Goal: Information Seeking & Learning: Learn about a topic

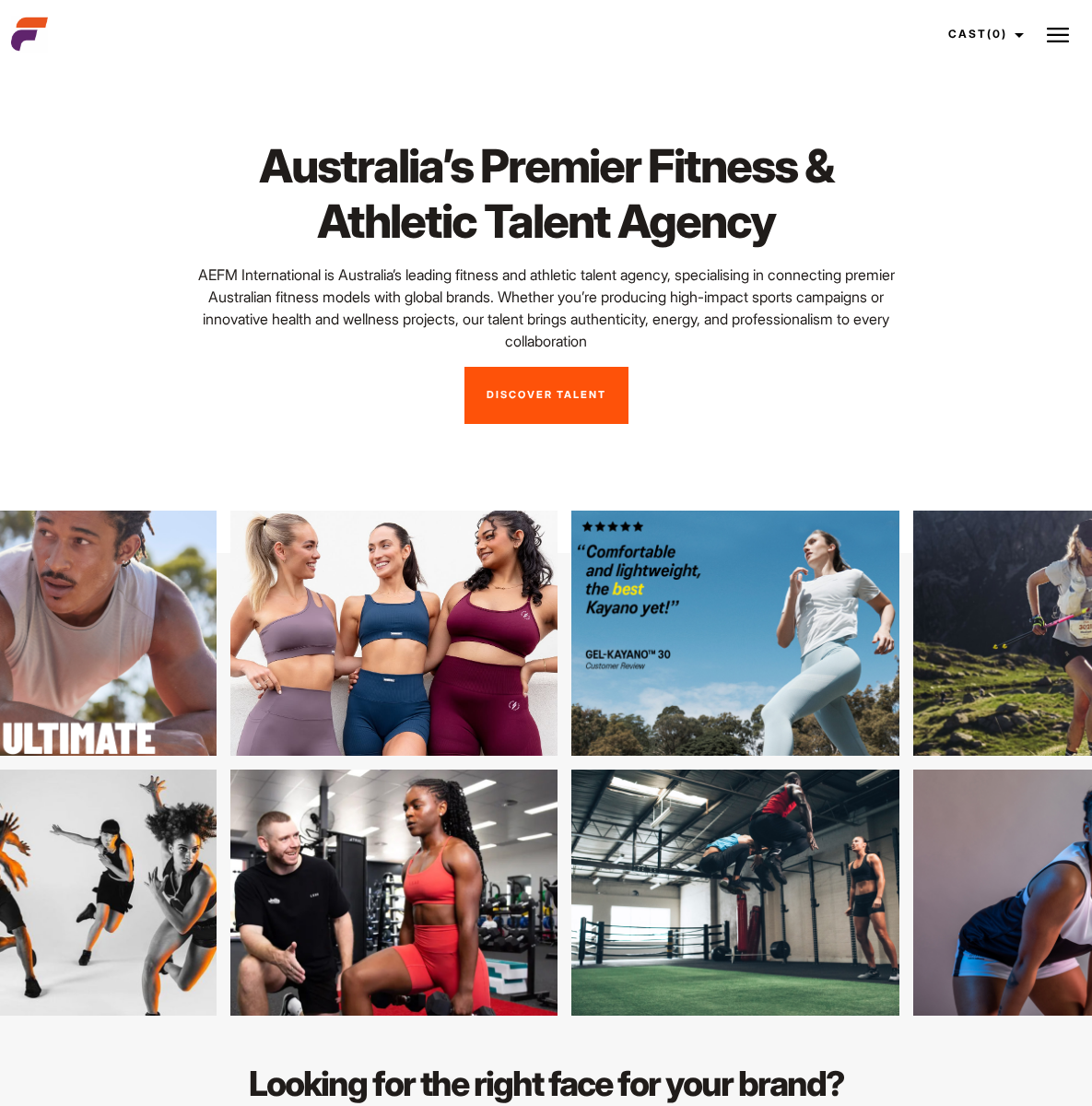
click at [570, 380] on link "Discover Talent" at bounding box center [546, 395] width 164 height 57
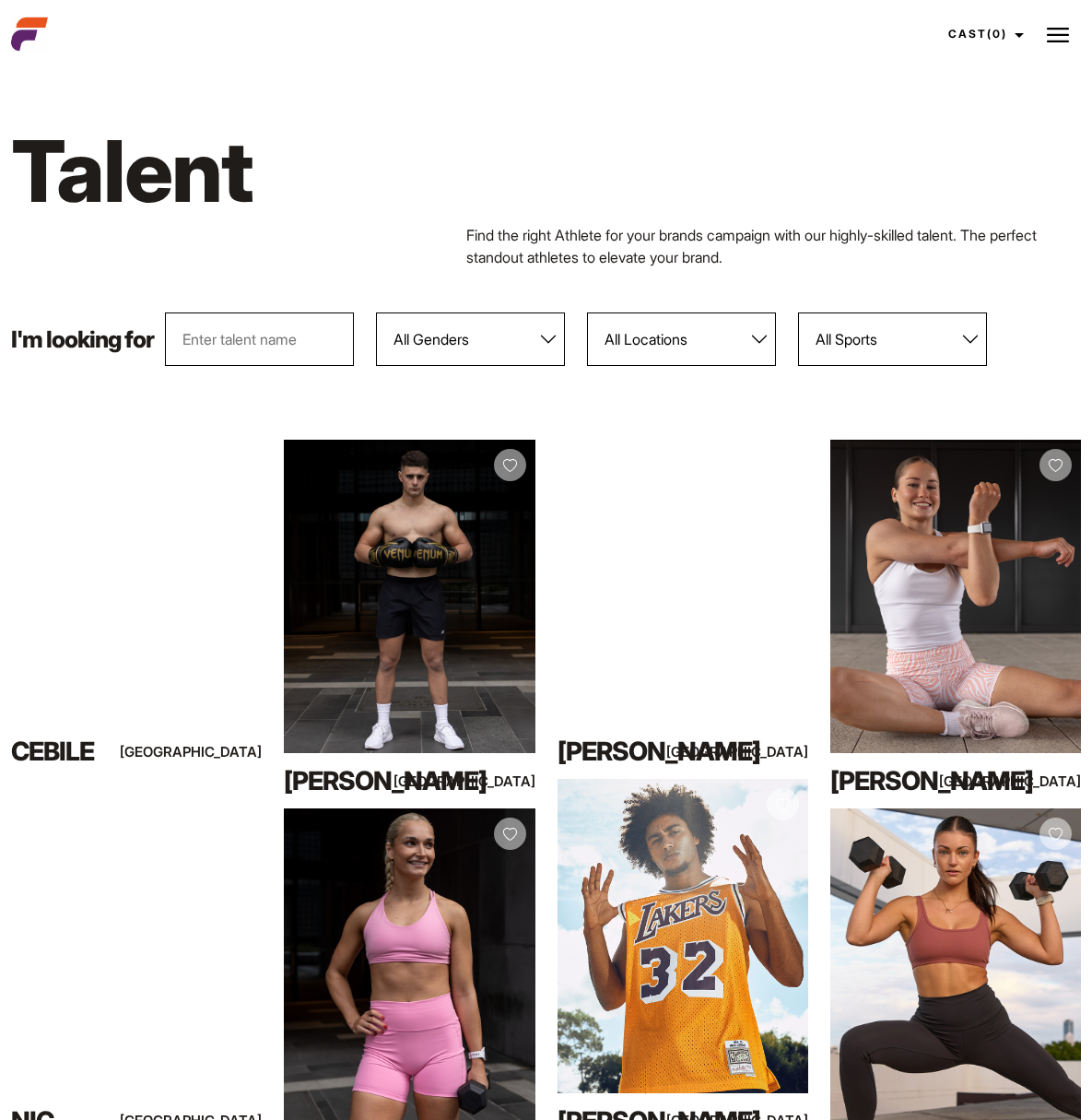
click at [564, 338] on select "All Genders [DEMOGRAPHIC_DATA] [DEMOGRAPHIC_DATA]" at bounding box center [470, 339] width 189 height 53
select select "104"
click at [422, 313] on select "All Genders [DEMOGRAPHIC_DATA] [DEMOGRAPHIC_DATA]" at bounding box center [470, 339] width 189 height 53
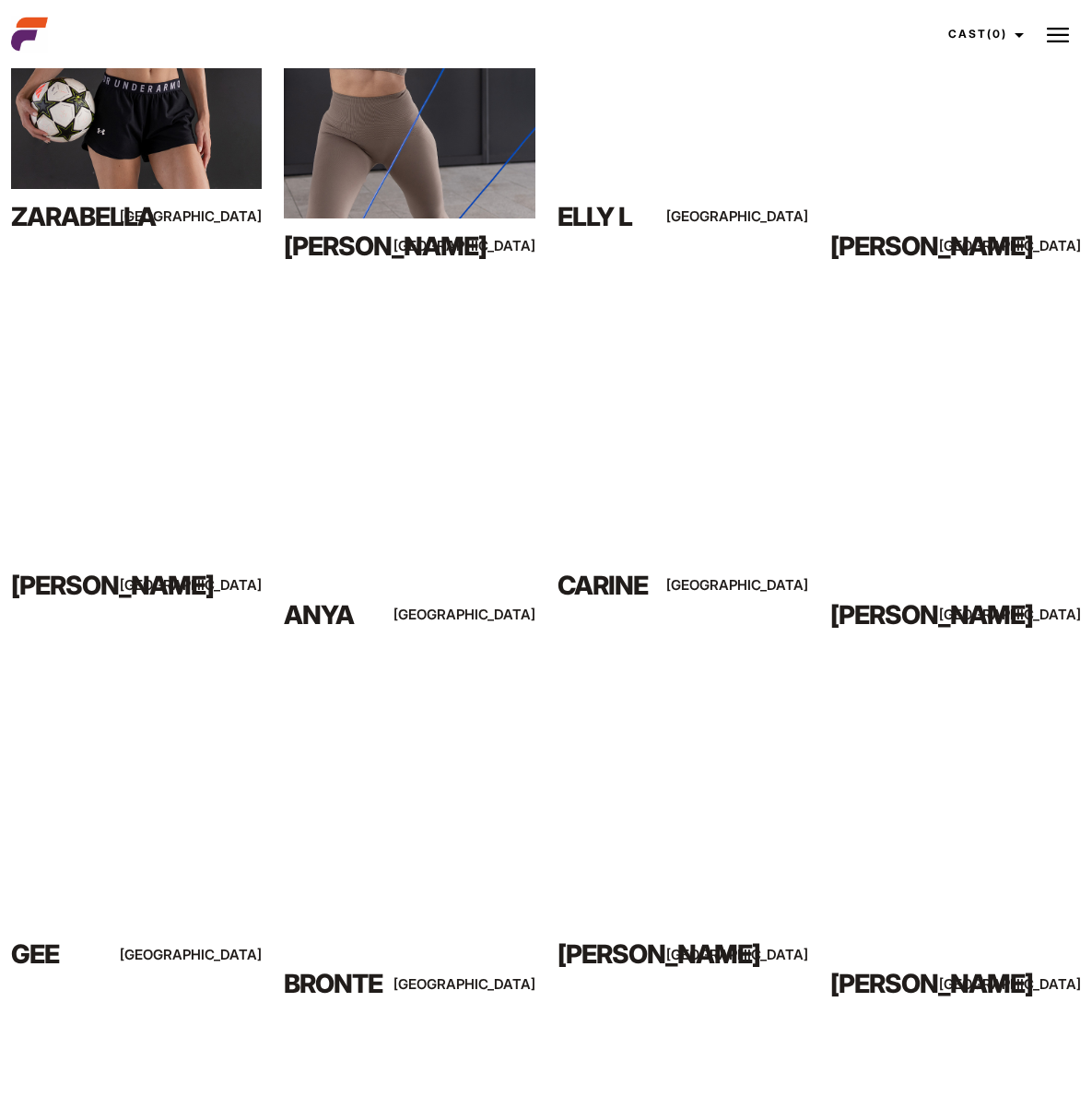
scroll to position [981, 0]
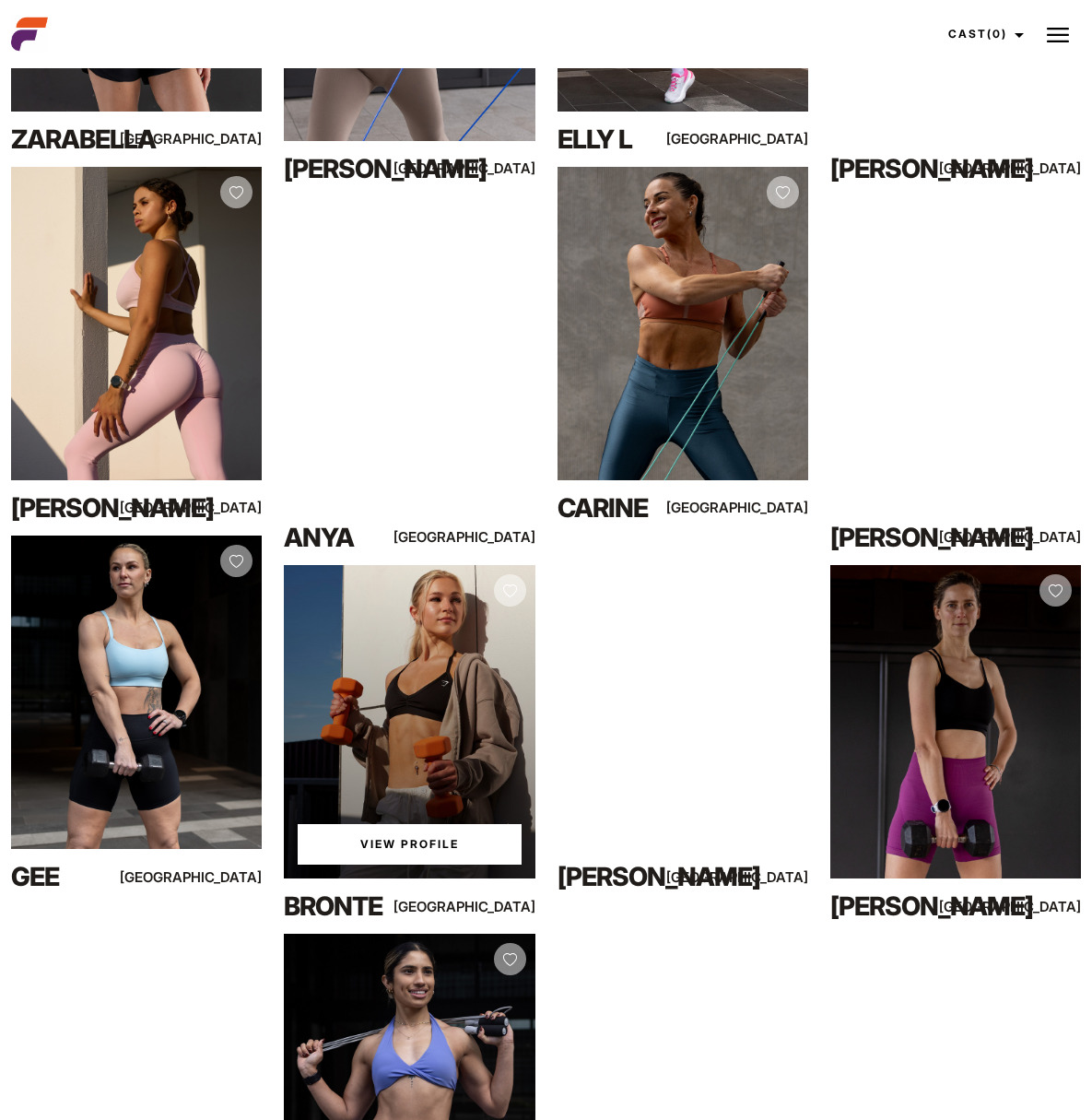
click at [481, 731] on div "View Profile" at bounding box center [409, 721] width 251 height 314
click at [408, 864] on link "View Profile" at bounding box center [409, 844] width 223 height 41
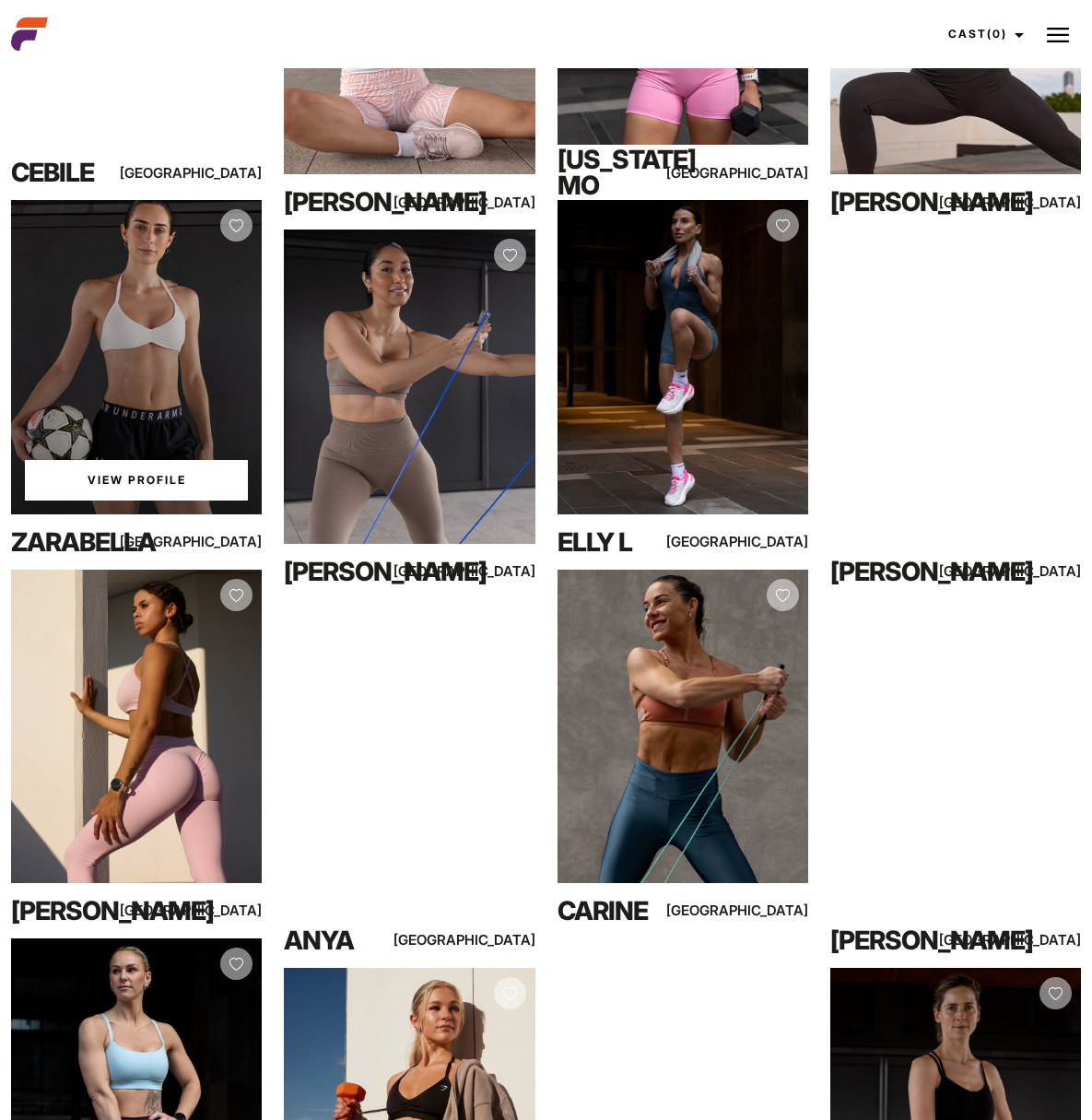
scroll to position [0, 0]
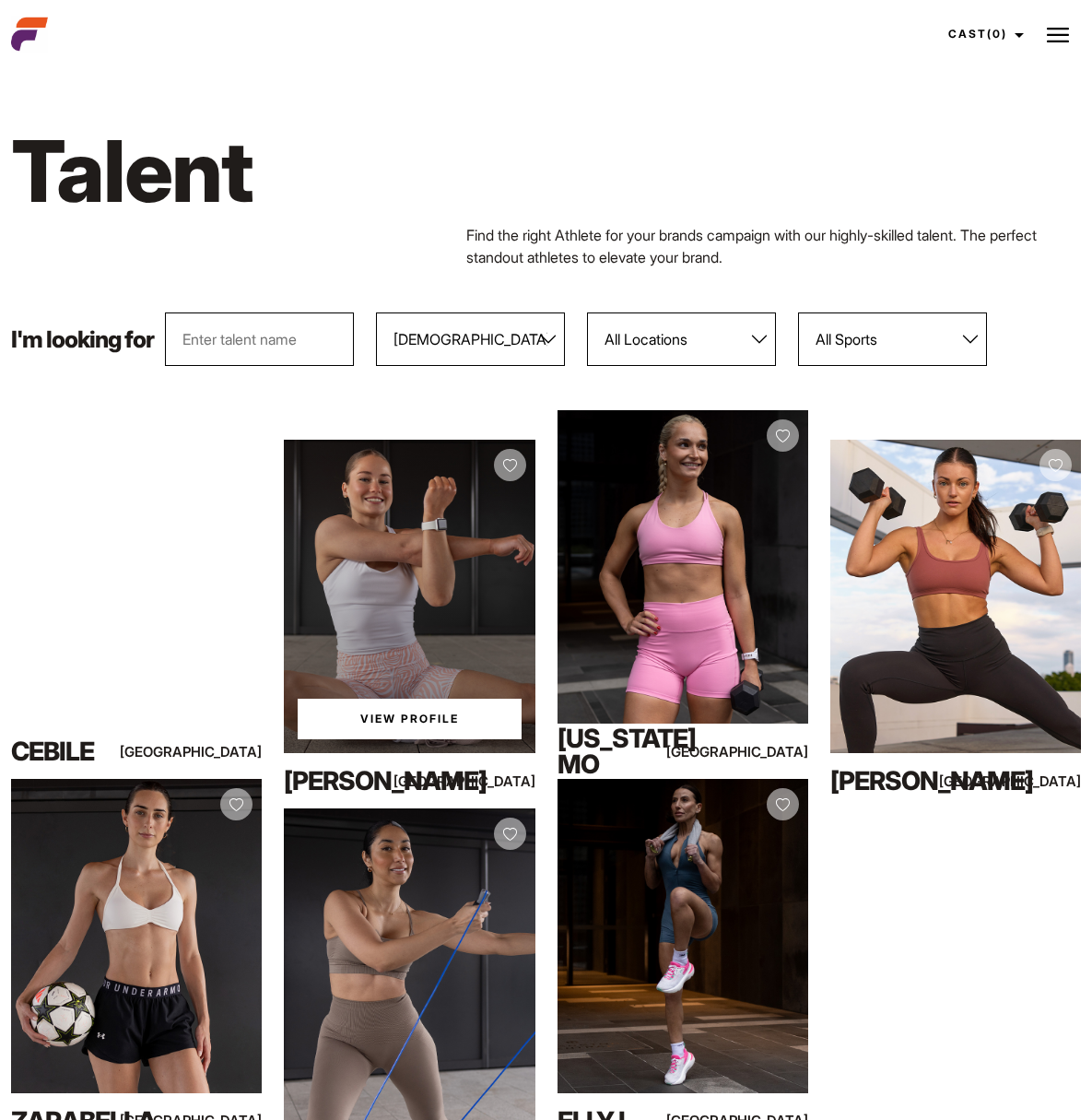
click at [421, 656] on div "View Profile" at bounding box center [409, 596] width 251 height 314
click at [428, 739] on link "View Profile" at bounding box center [409, 718] width 223 height 41
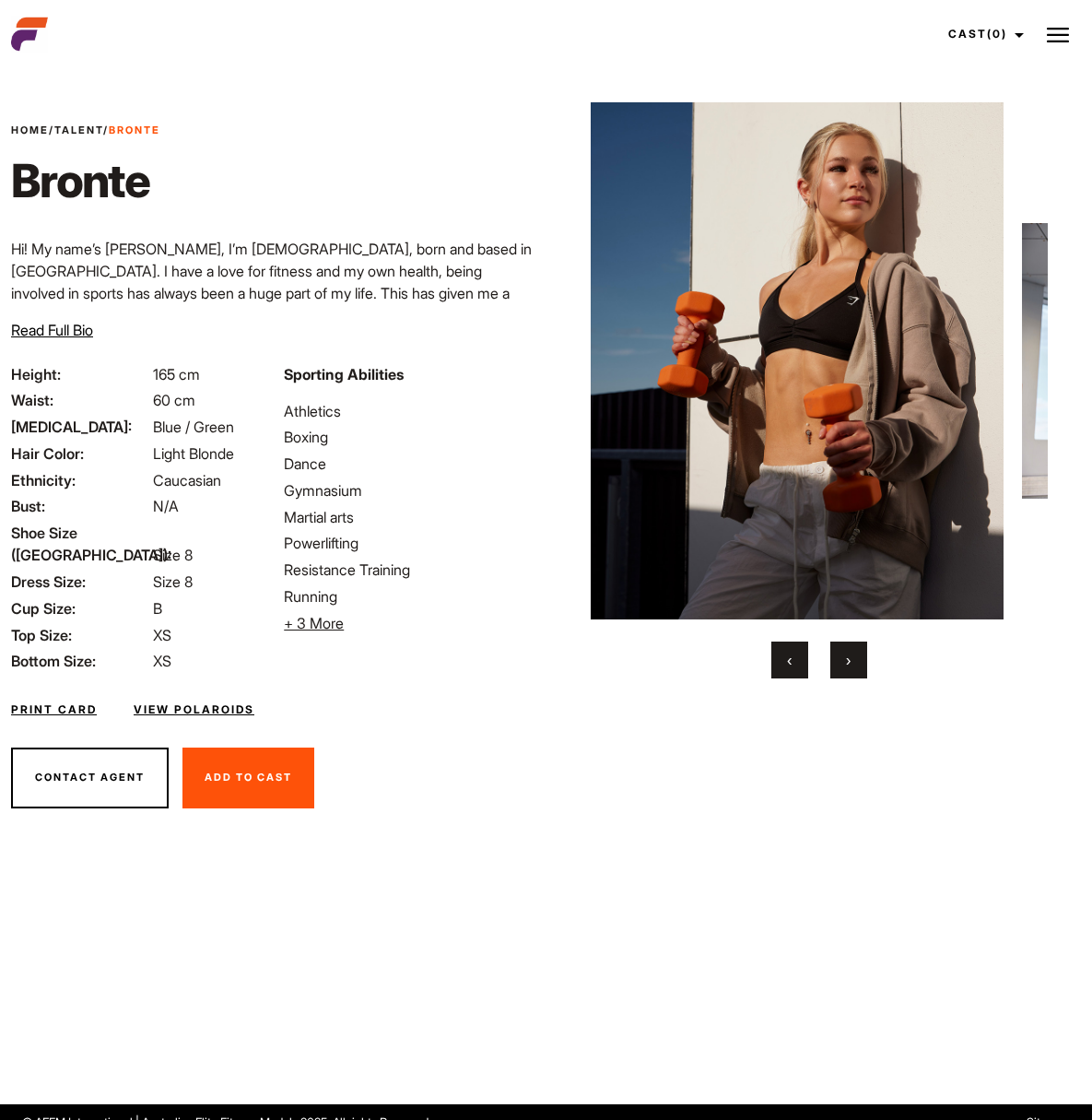
scroll to position [36, 0]
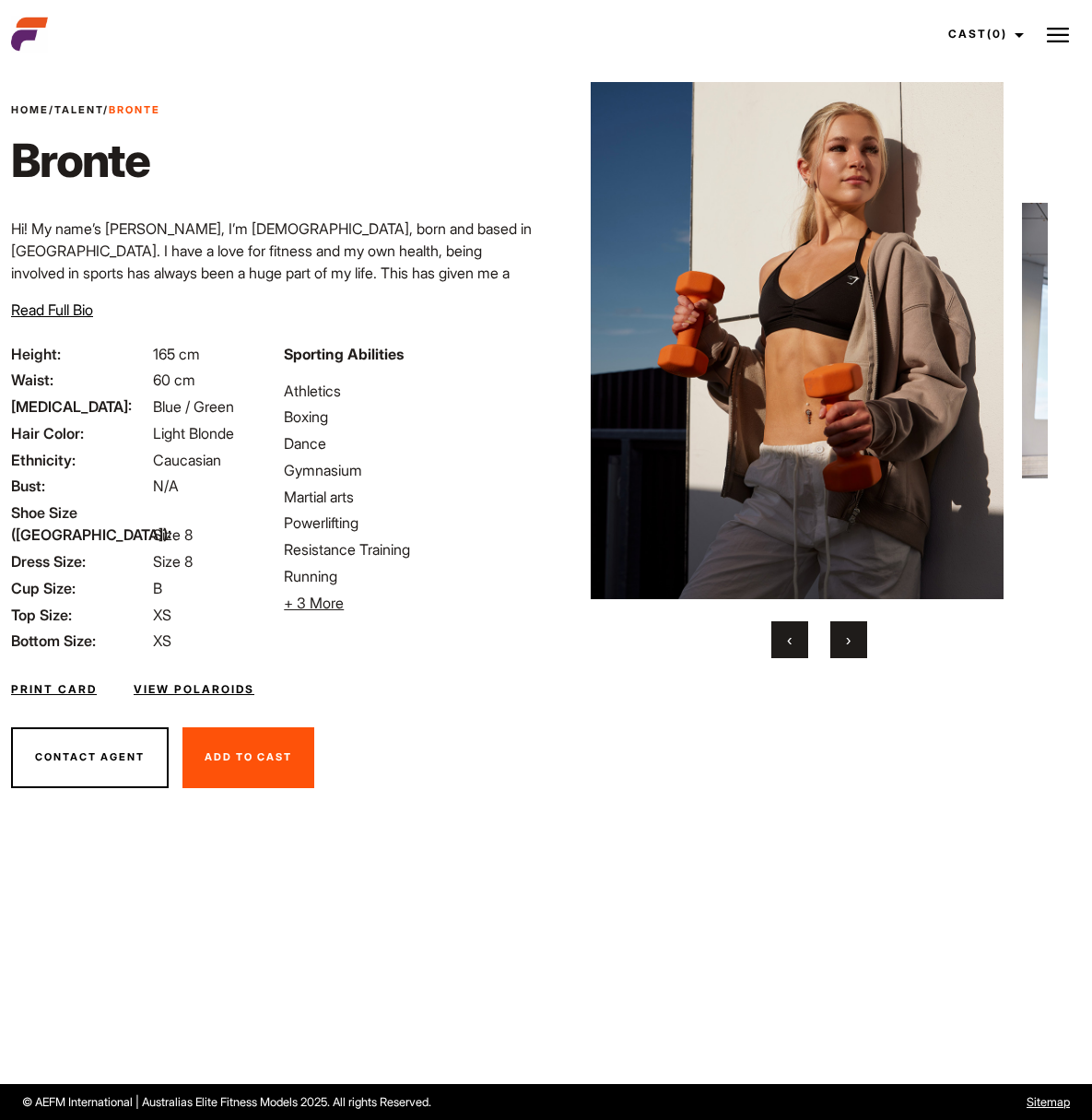
click at [830, 645] on button "›" at bounding box center [848, 639] width 37 height 37
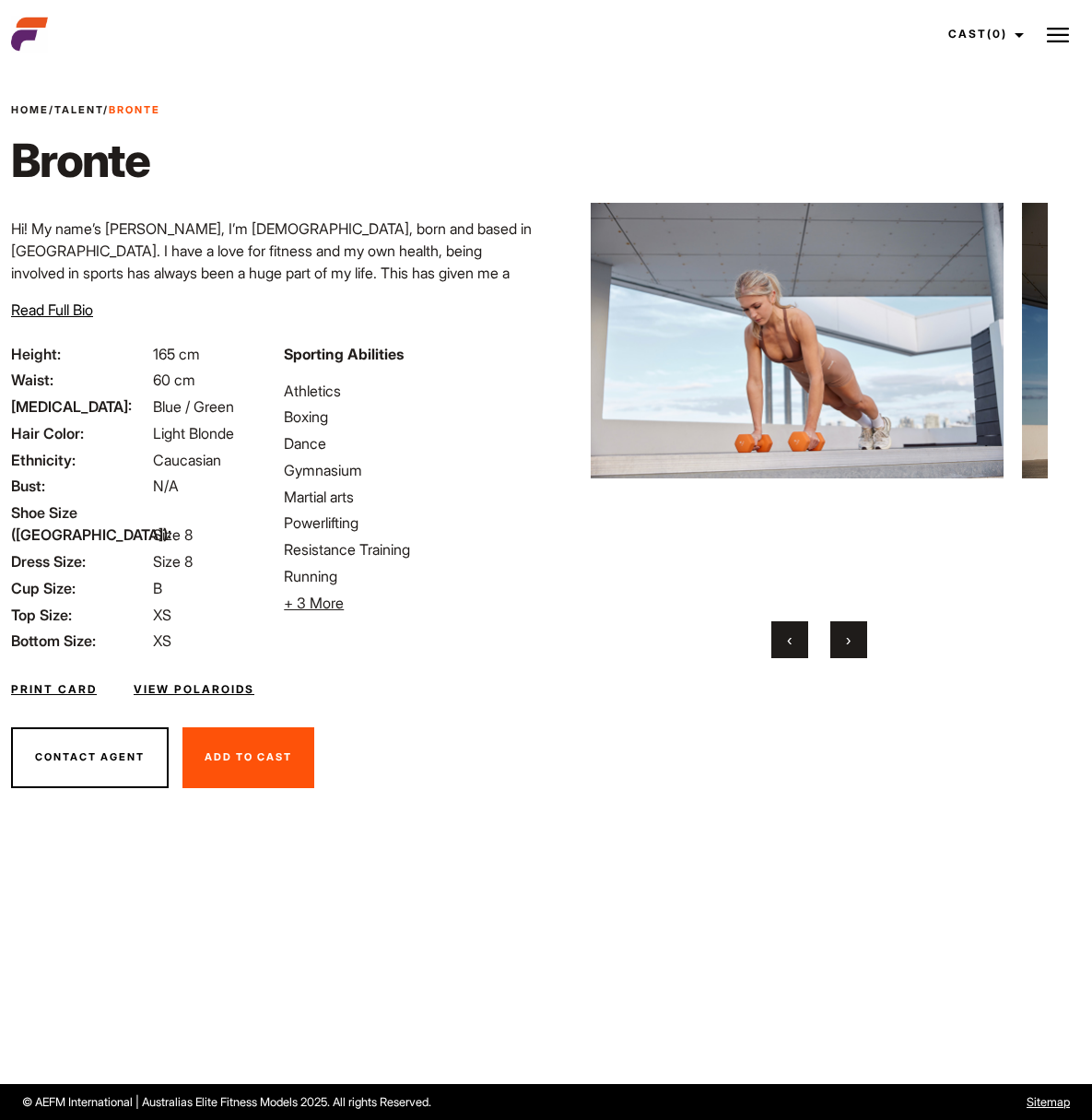
click at [830, 645] on button "›" at bounding box center [848, 639] width 37 height 37
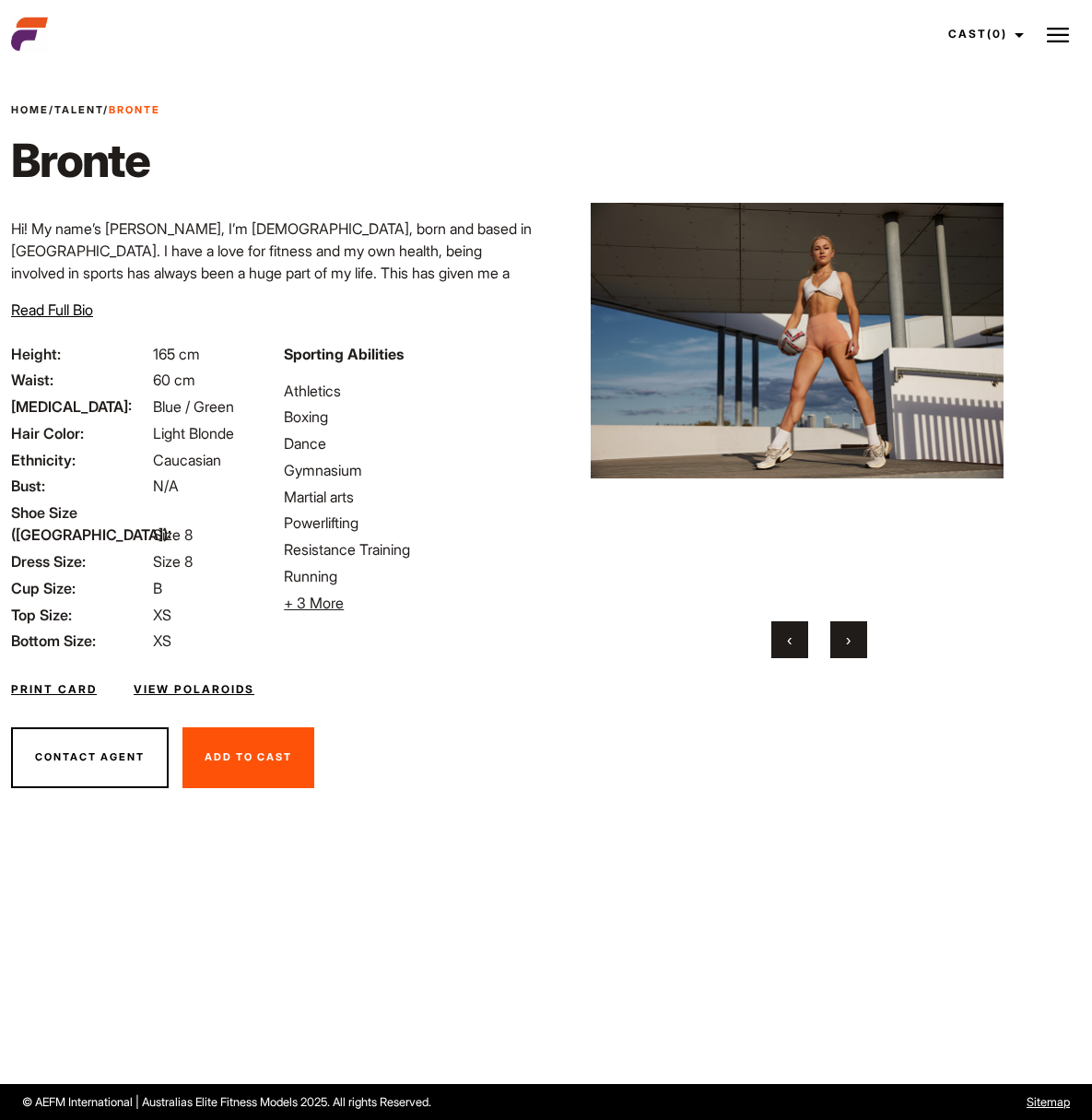
click at [830, 645] on button "›" at bounding box center [848, 639] width 37 height 37
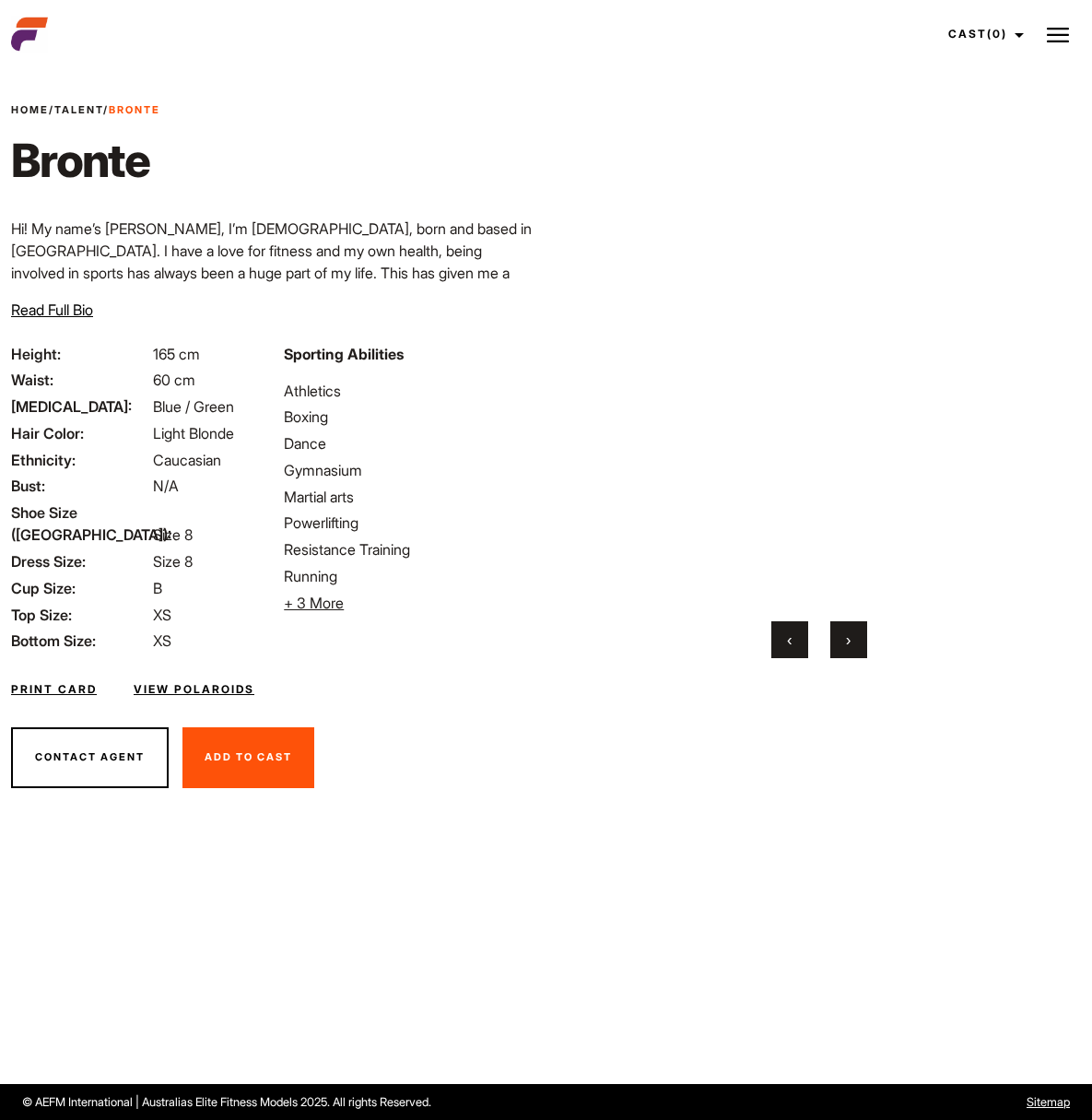
click at [771, 646] on button "‹" at bounding box center [789, 639] width 37 height 37
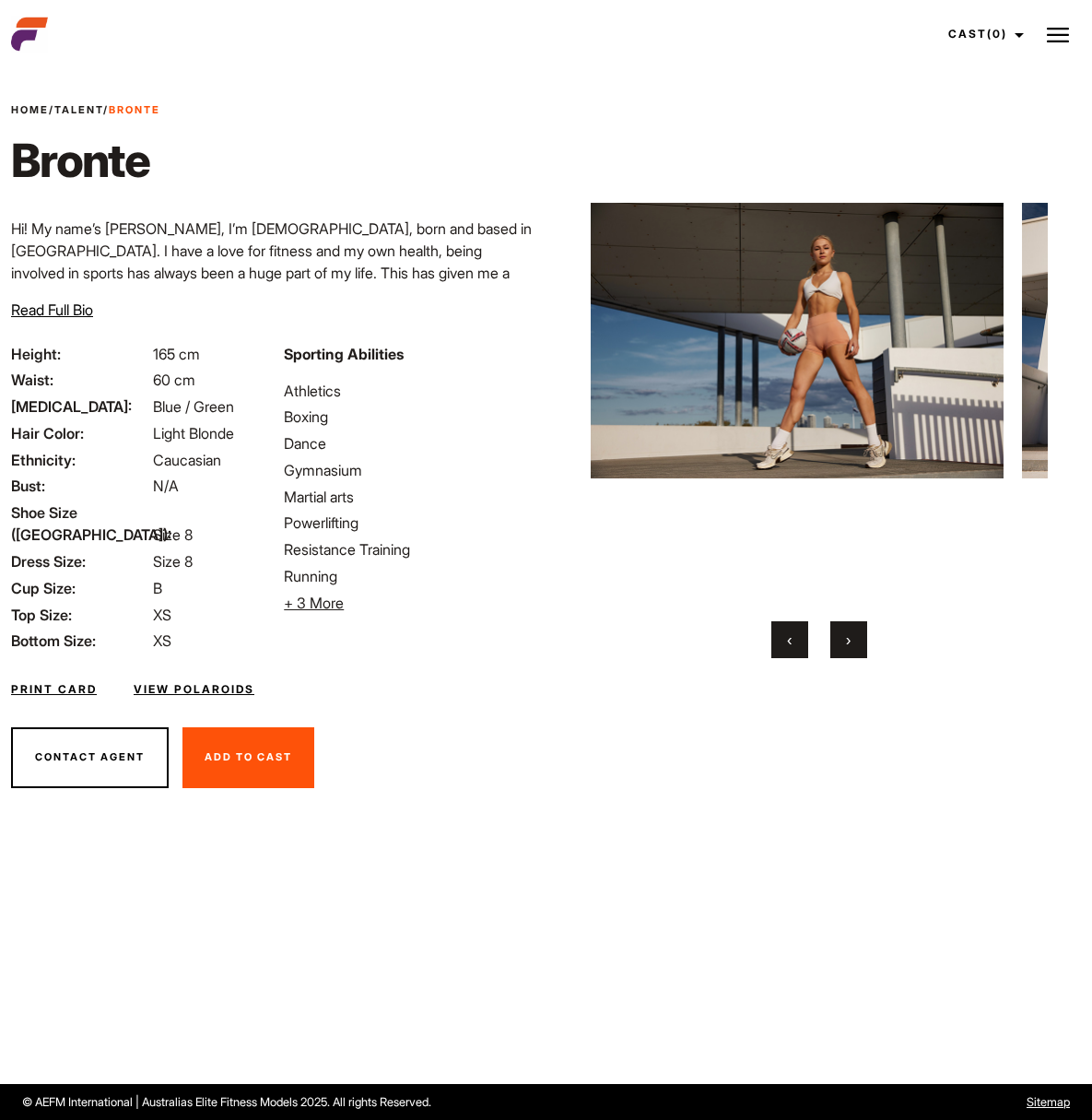
click at [816, 346] on img at bounding box center [796, 340] width 414 height 517
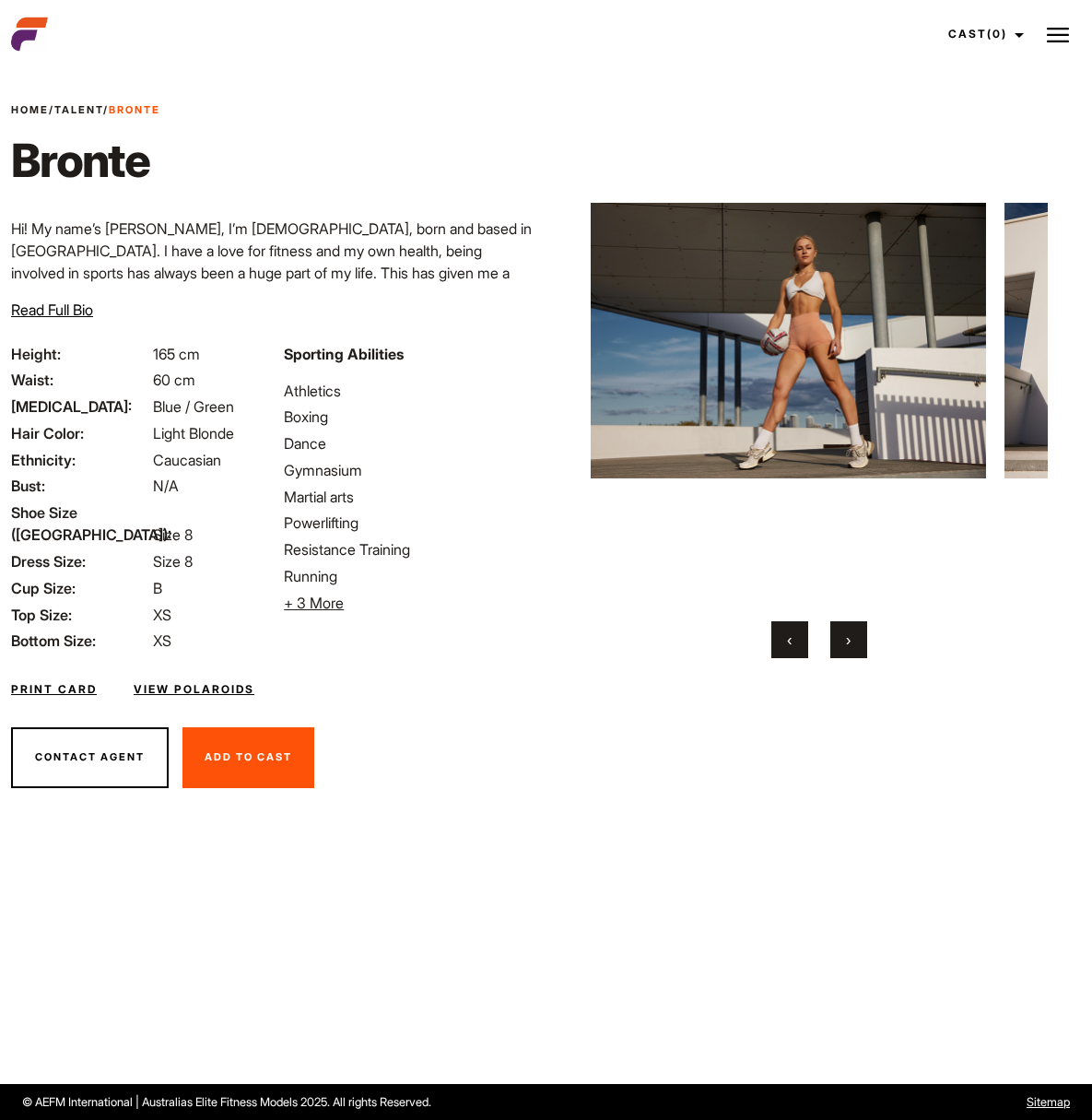
drag, startPoint x: 825, startPoint y: 345, endPoint x: 808, endPoint y: 399, distance: 56.6
click at [808, 399] on img at bounding box center [779, 340] width 414 height 517
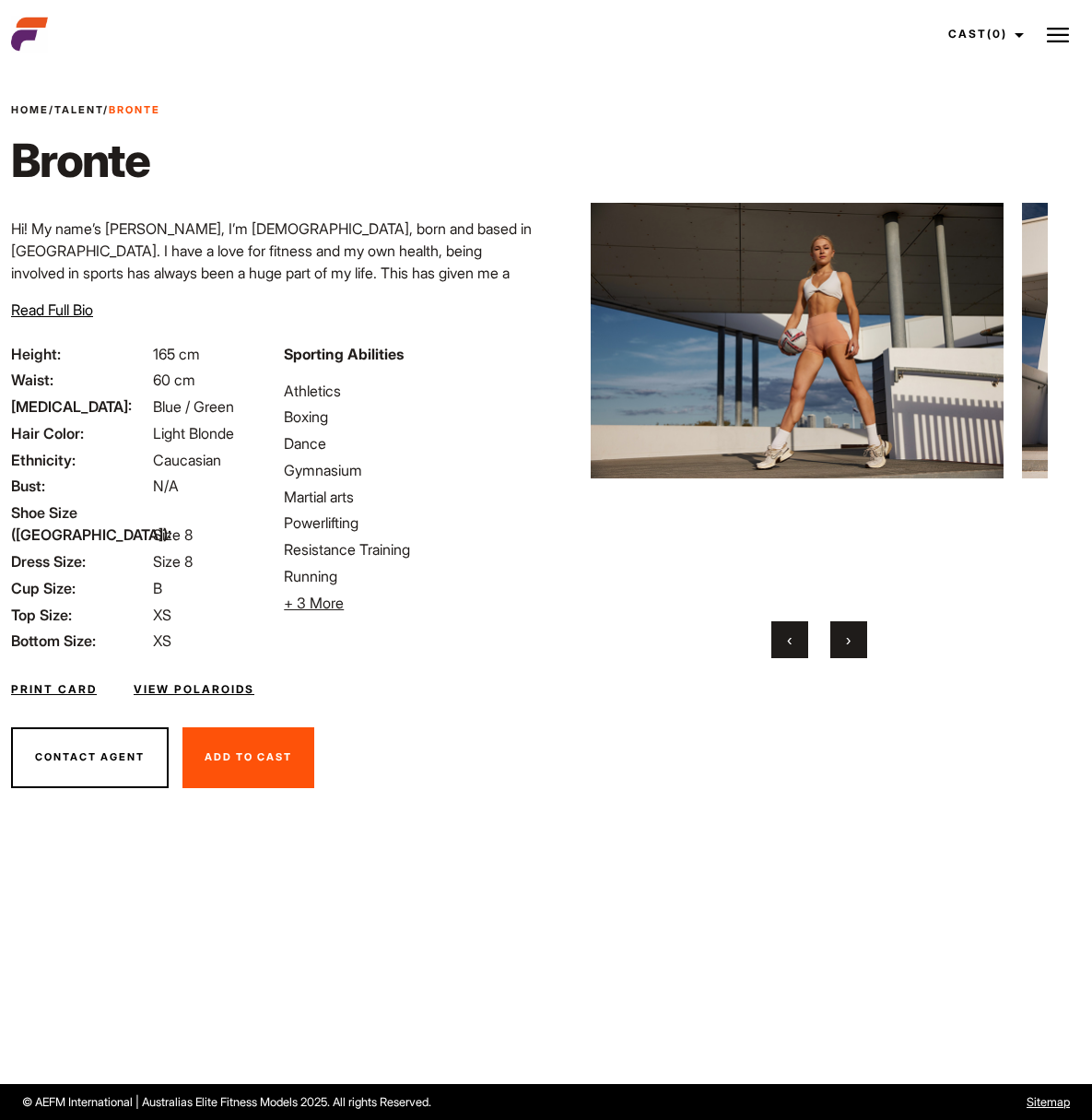
click at [833, 640] on button "›" at bounding box center [848, 639] width 37 height 37
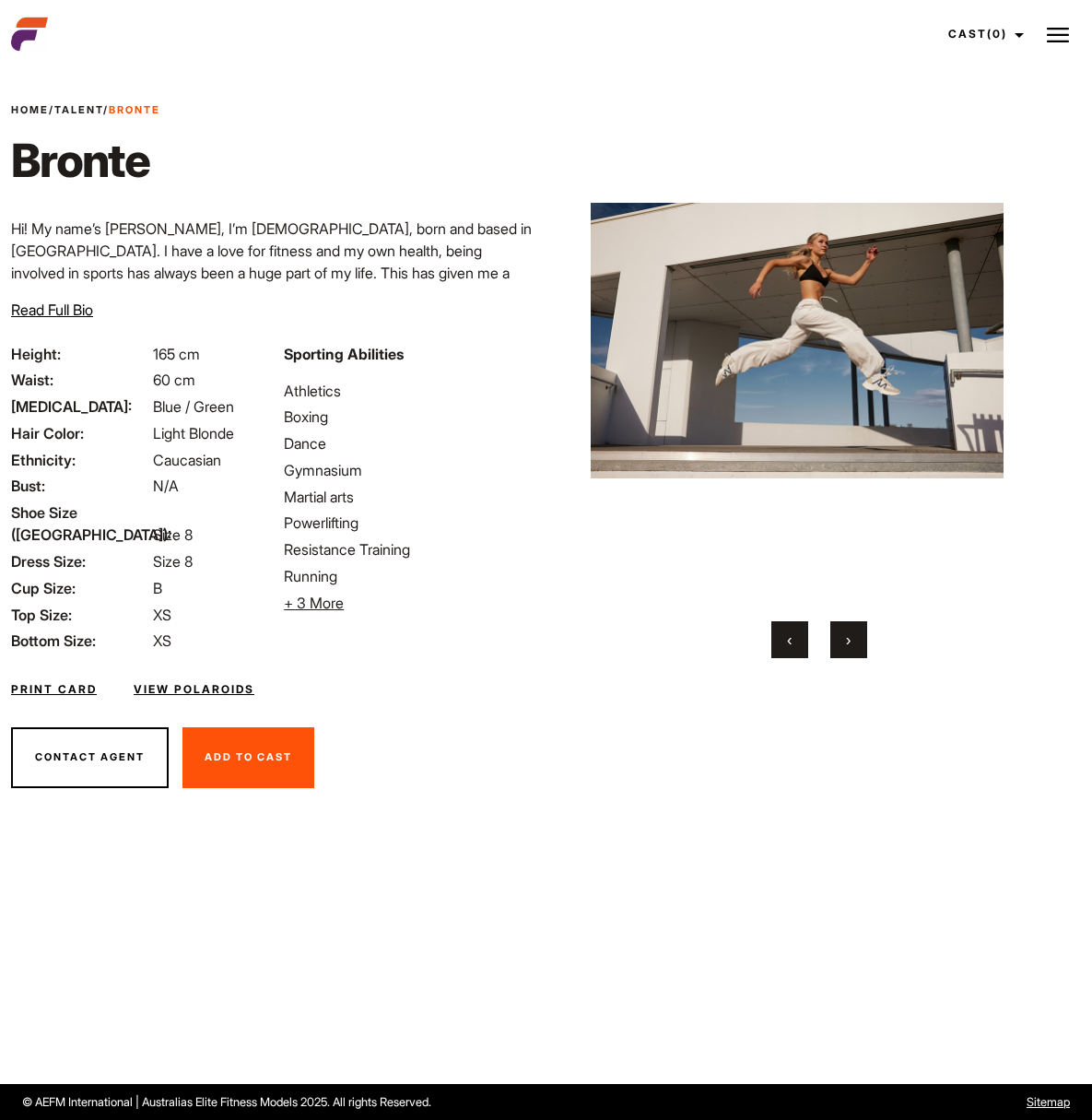
click at [832, 635] on button "›" at bounding box center [848, 639] width 37 height 37
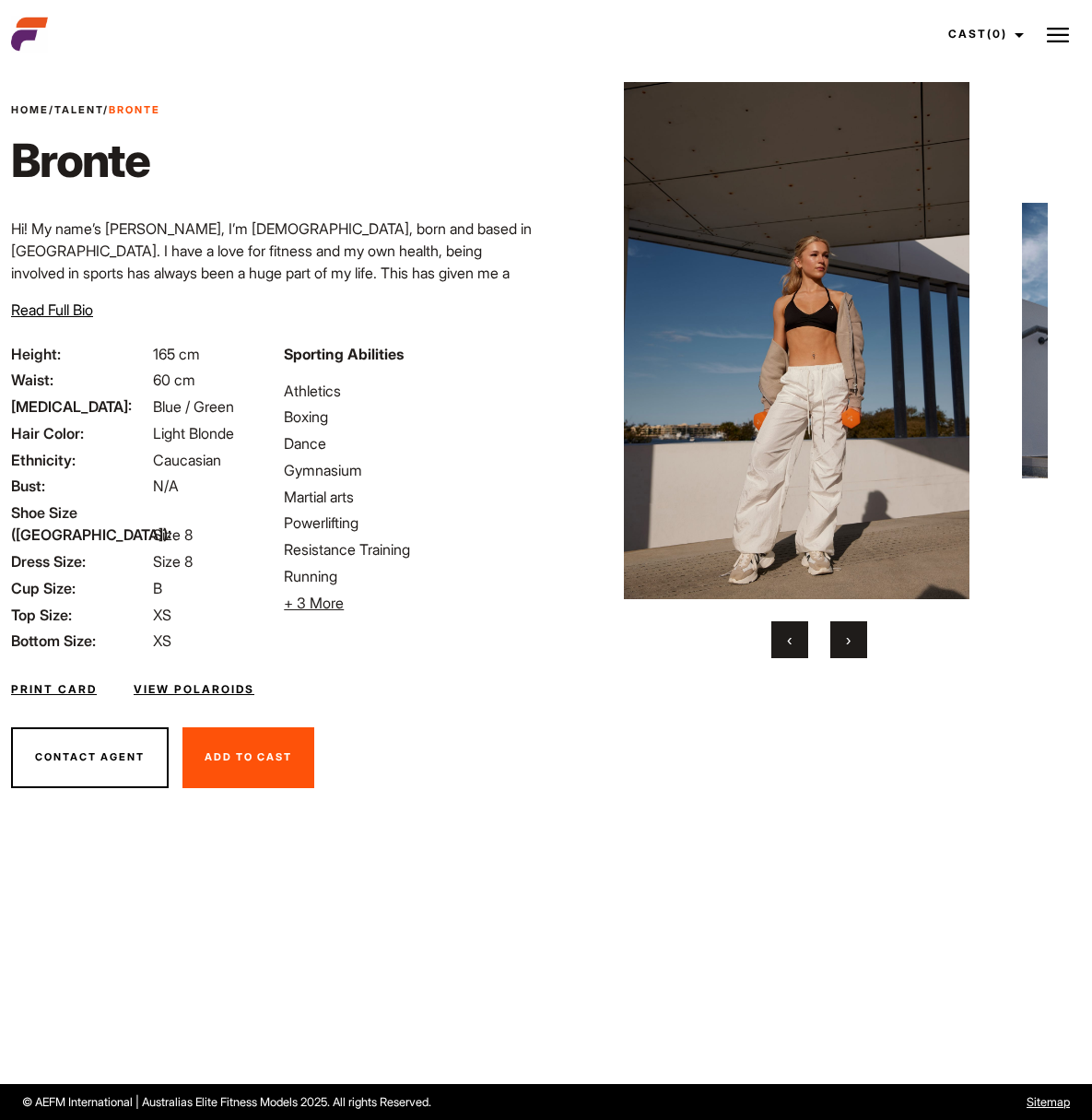
click at [832, 635] on button "›" at bounding box center [848, 639] width 37 height 37
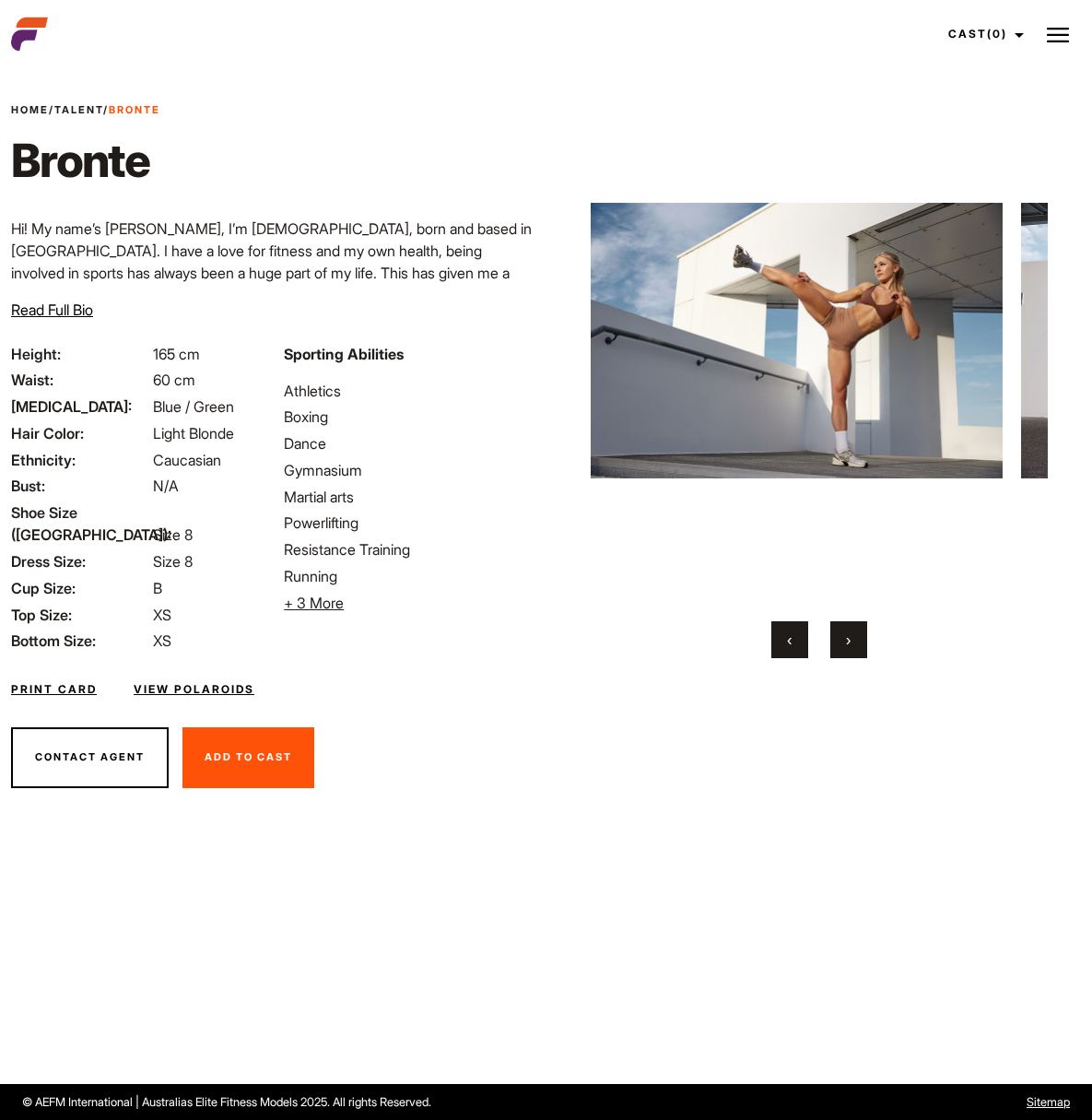
click at [846, 633] on span "›" at bounding box center [848, 639] width 5 height 18
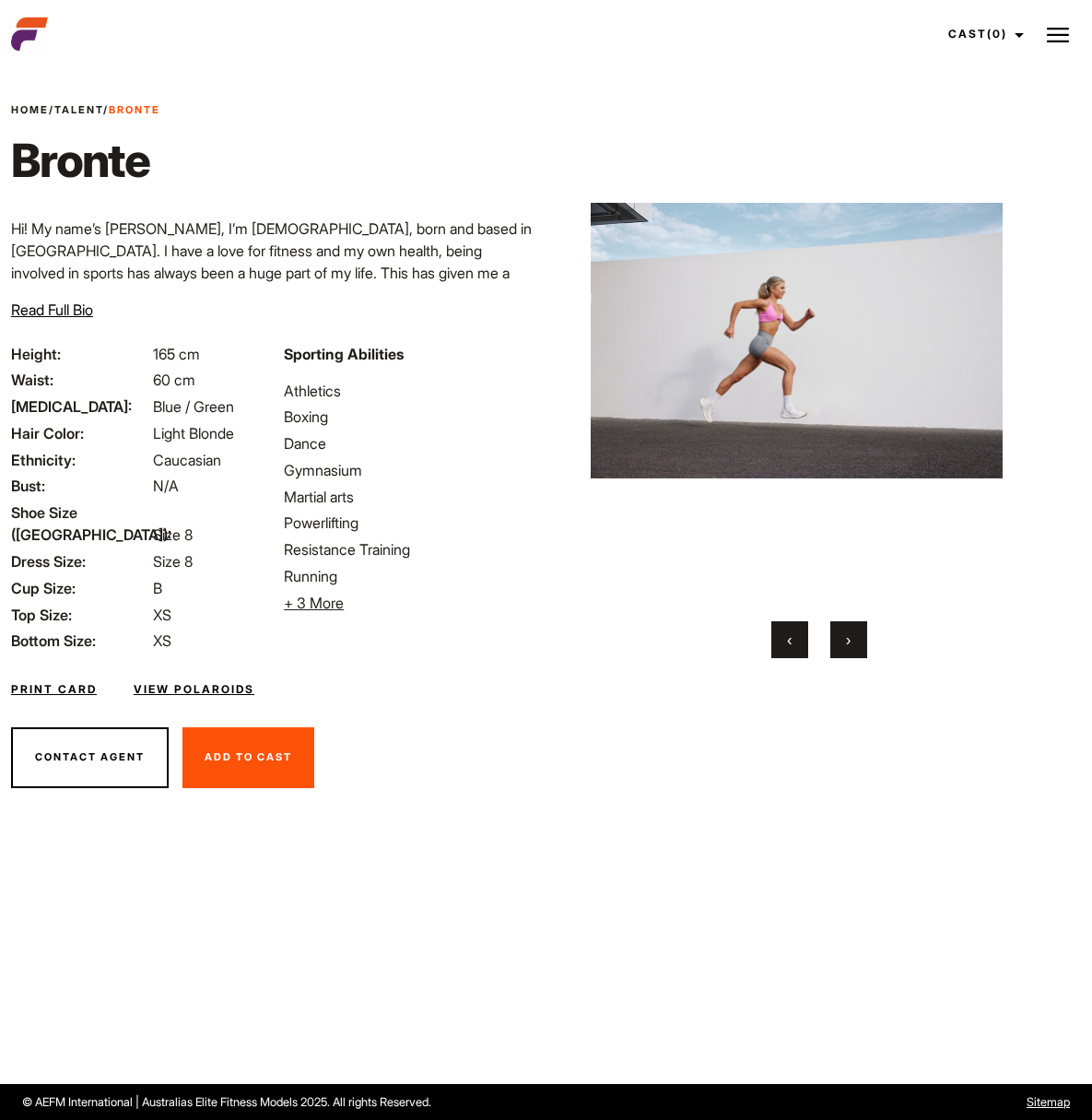
click at [846, 633] on span "›" at bounding box center [848, 639] width 5 height 18
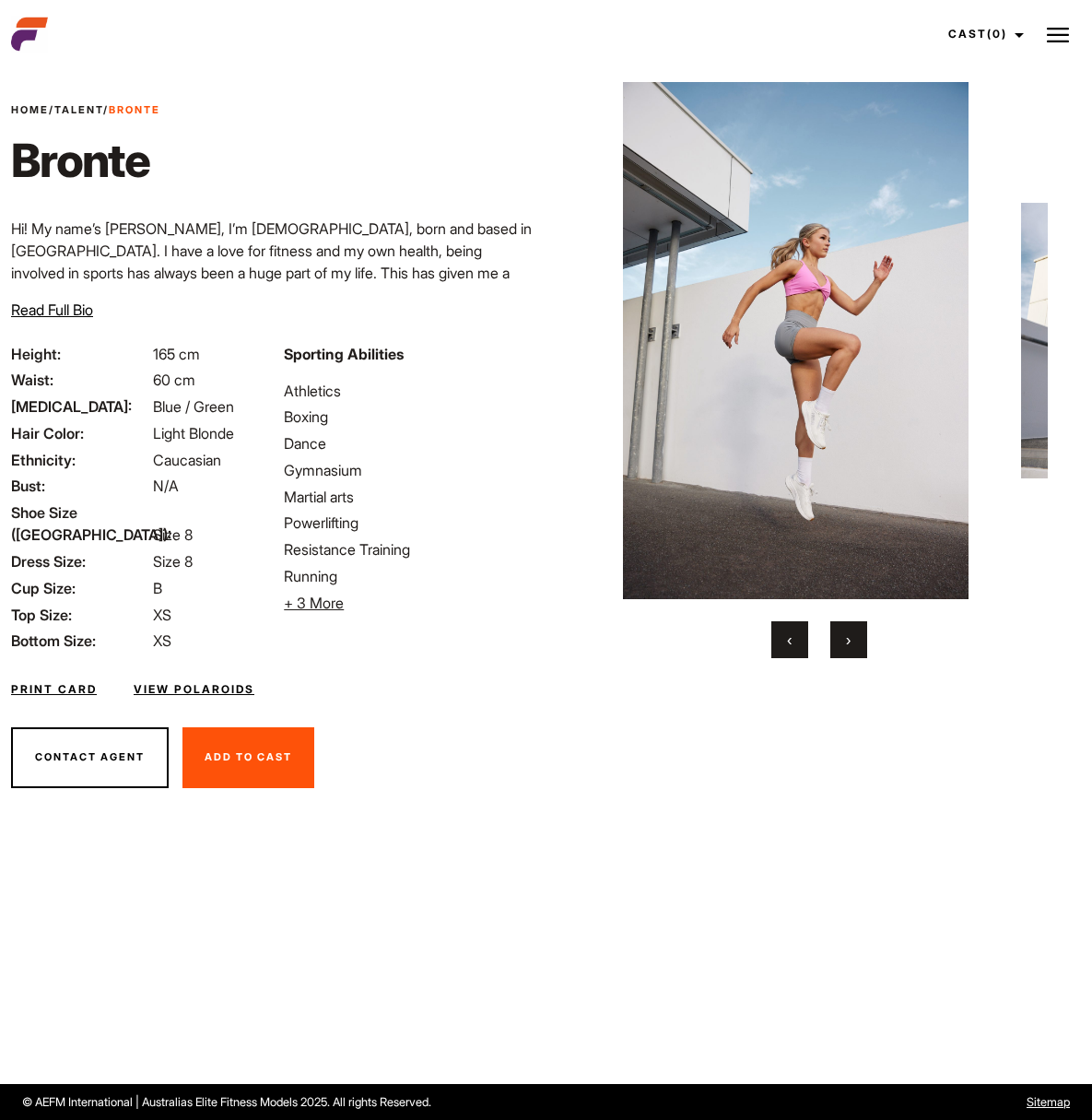
click at [846, 633] on span "›" at bounding box center [848, 639] width 5 height 18
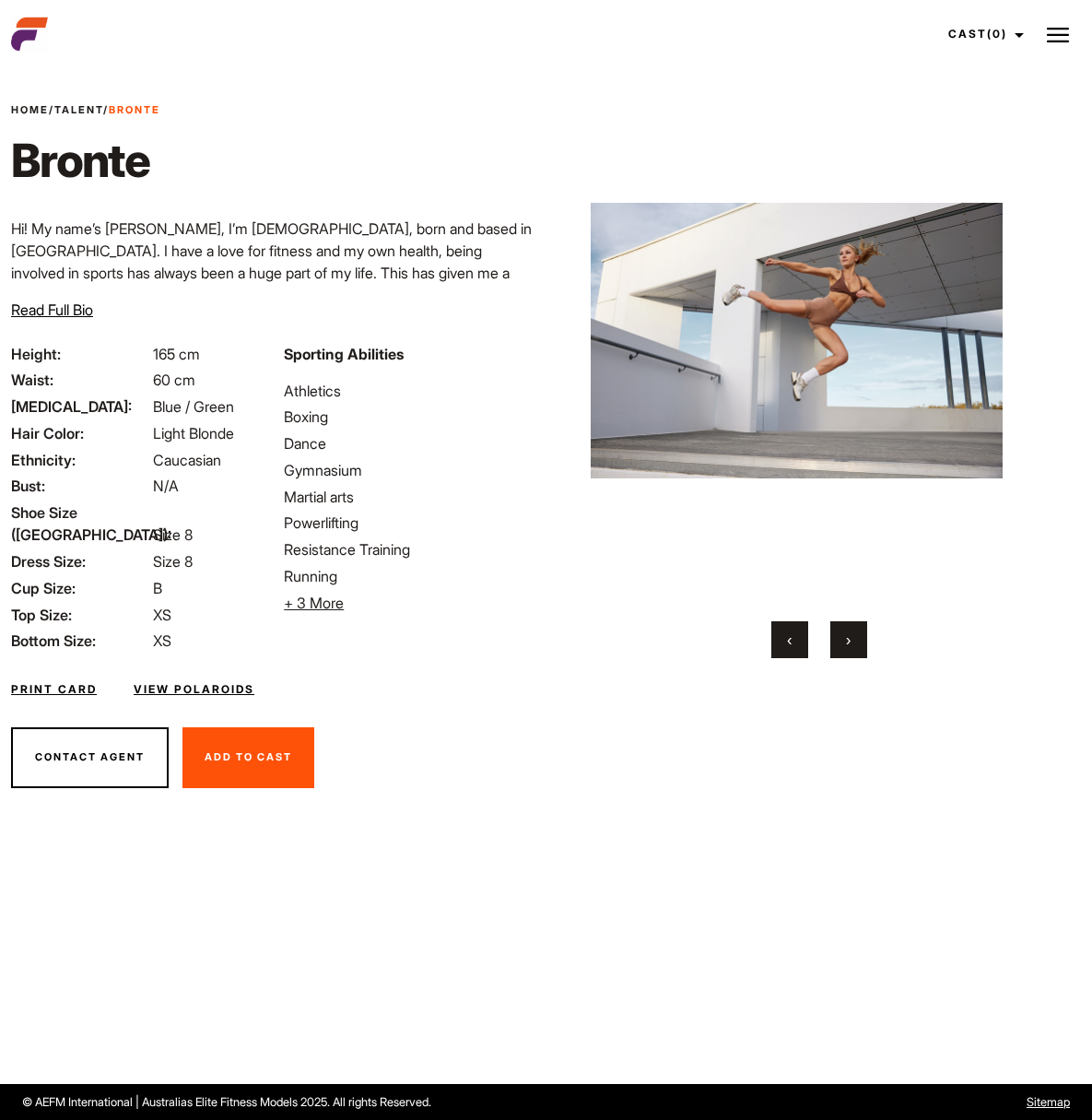
click at [846, 633] on span "›" at bounding box center [848, 639] width 5 height 18
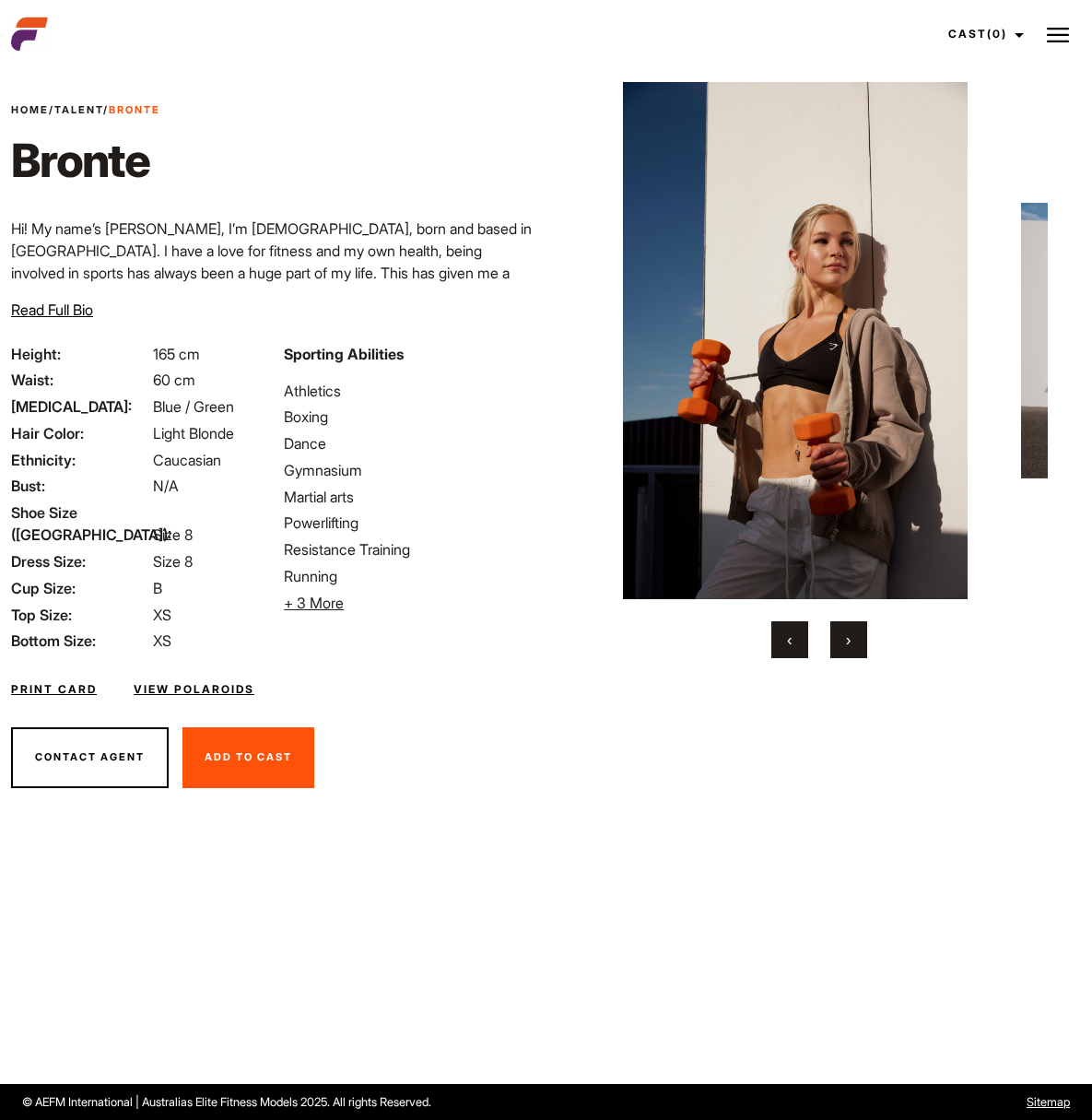
click at [787, 634] on span "‹" at bounding box center [789, 639] width 5 height 18
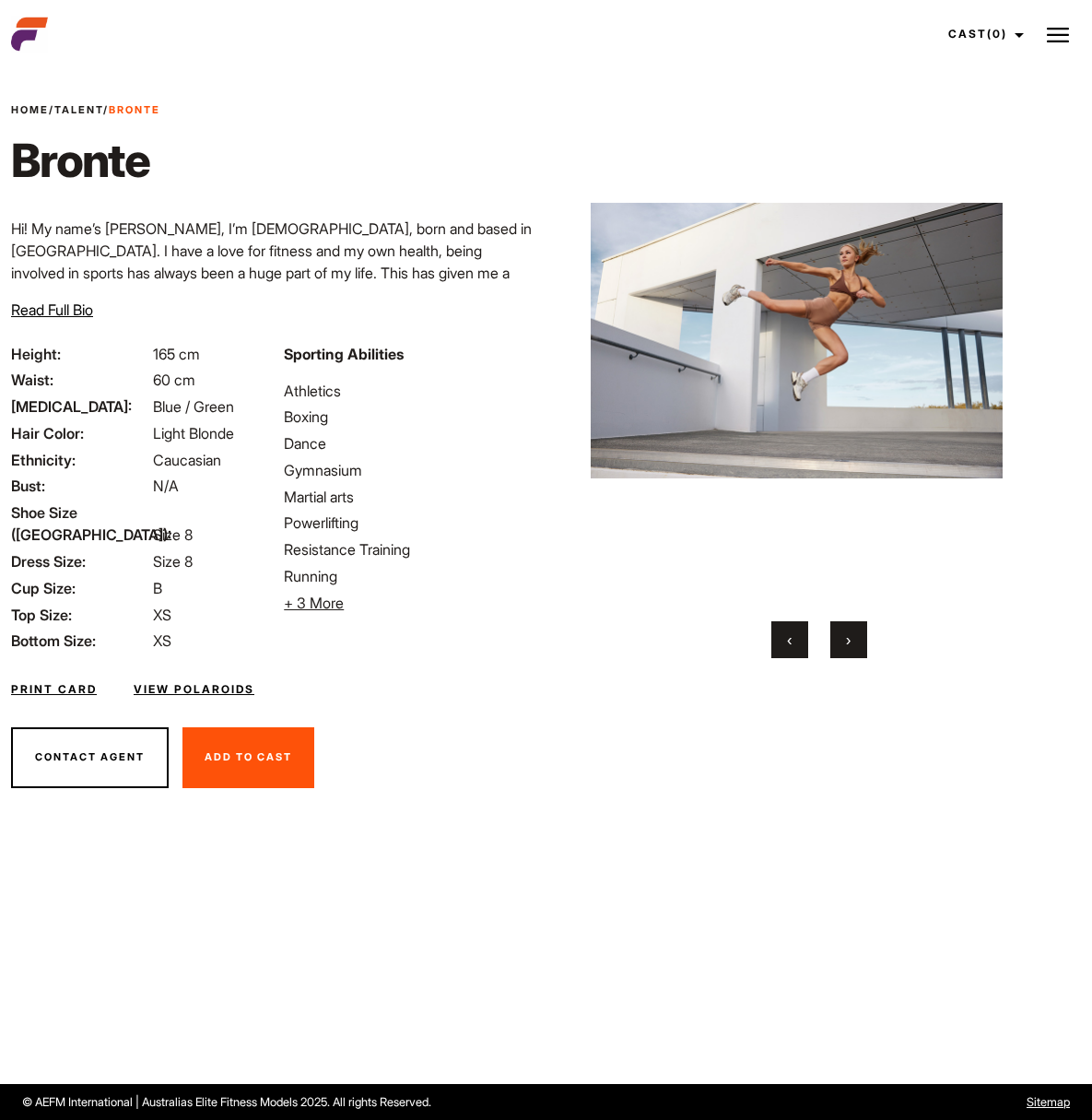
click at [846, 633] on span "›" at bounding box center [848, 639] width 5 height 18
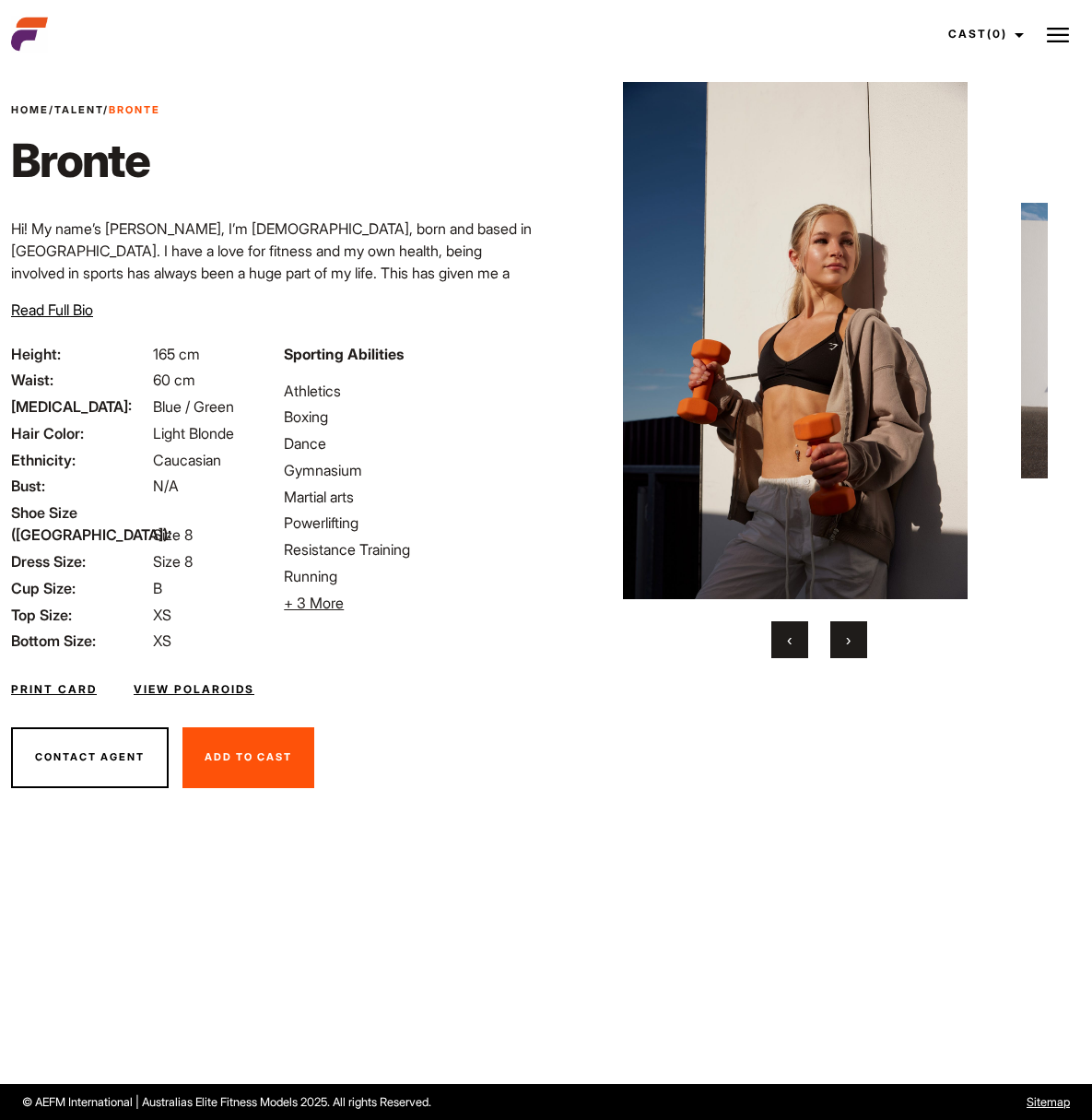
click at [846, 633] on span "›" at bounding box center [848, 639] width 5 height 18
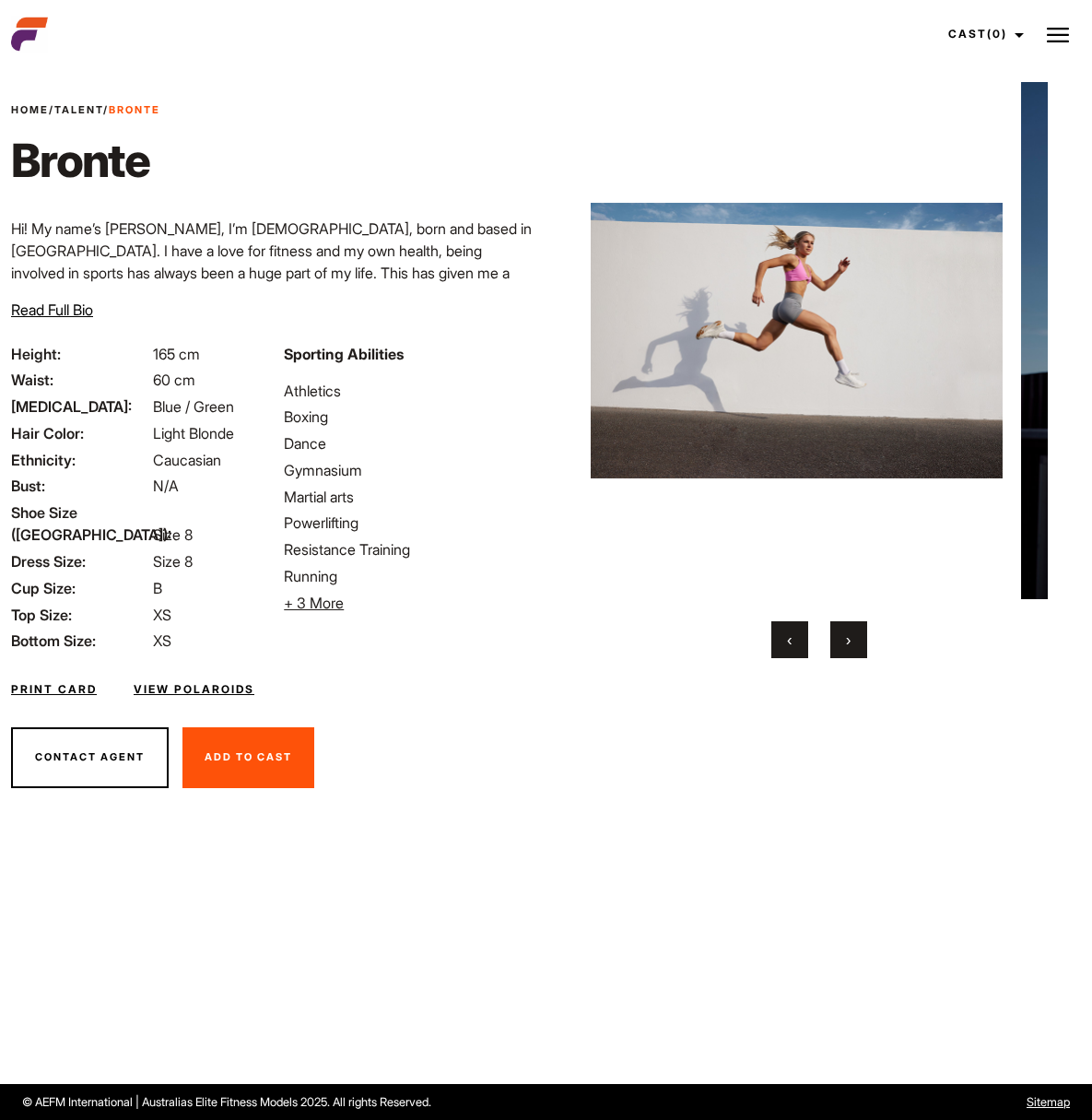
click at [778, 634] on button "‹" at bounding box center [789, 639] width 37 height 37
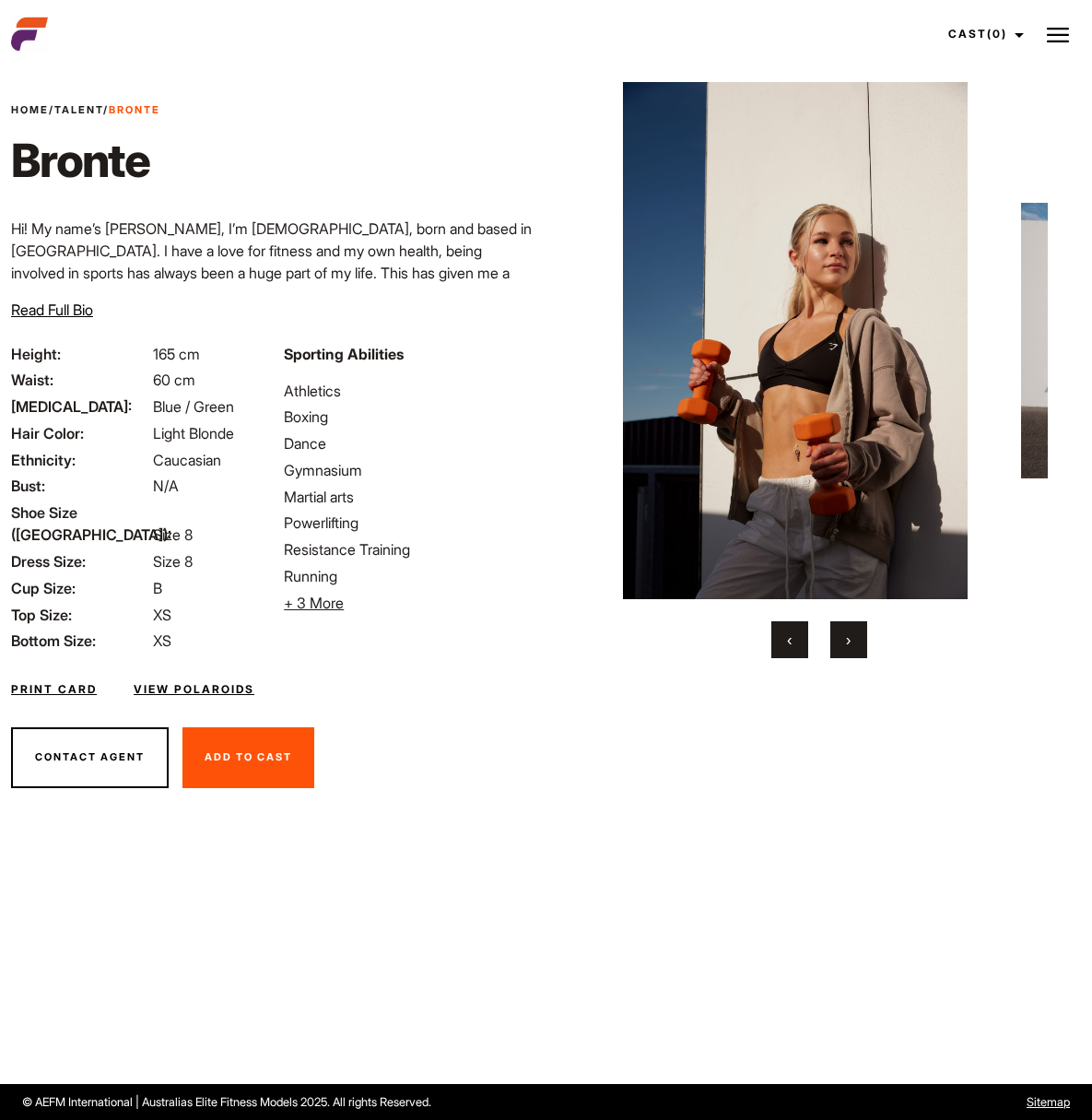
click at [830, 637] on button "›" at bounding box center [848, 639] width 37 height 37
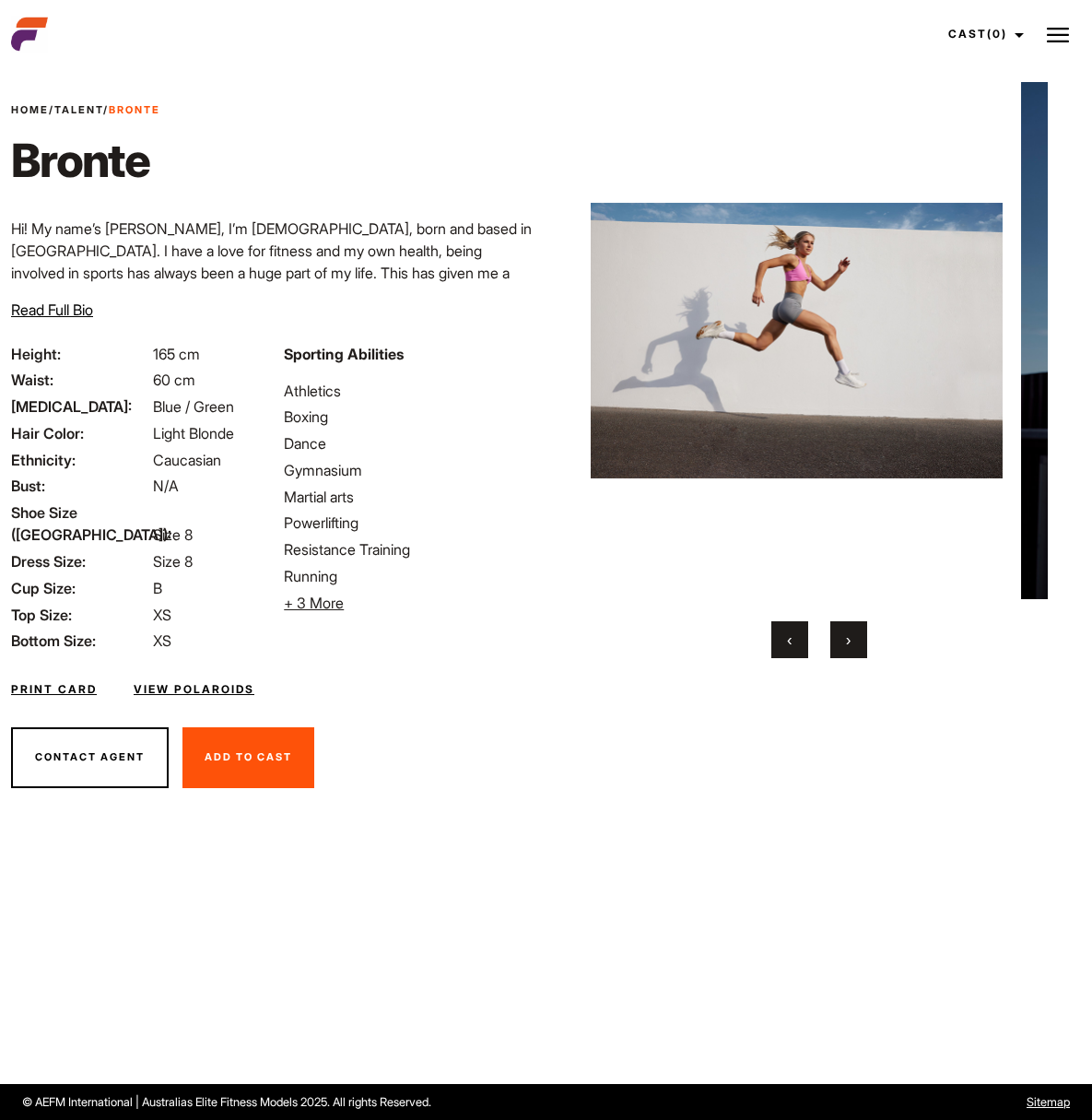
click at [830, 637] on button "›" at bounding box center [848, 639] width 37 height 37
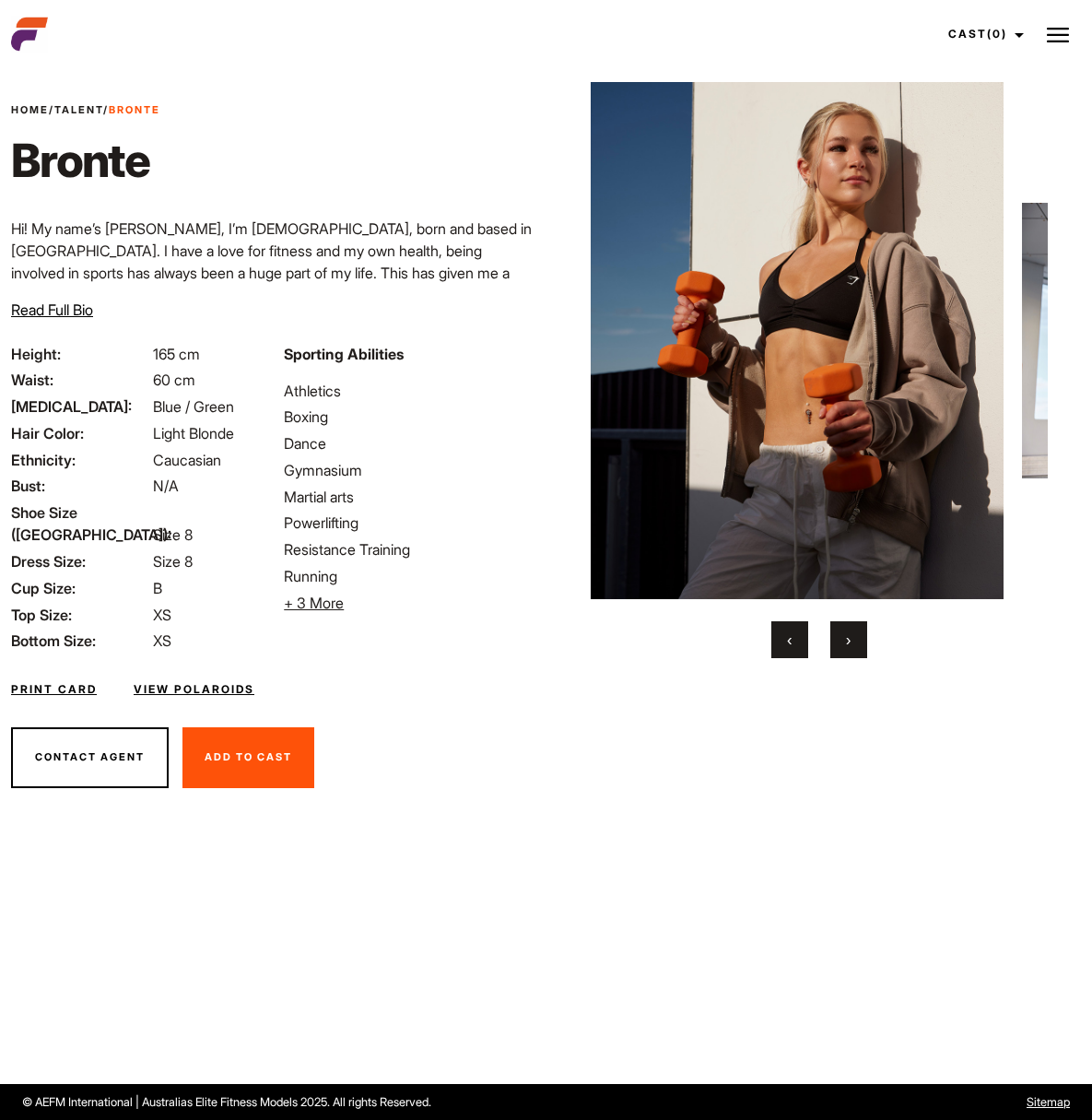
click at [830, 637] on button "›" at bounding box center [848, 639] width 37 height 37
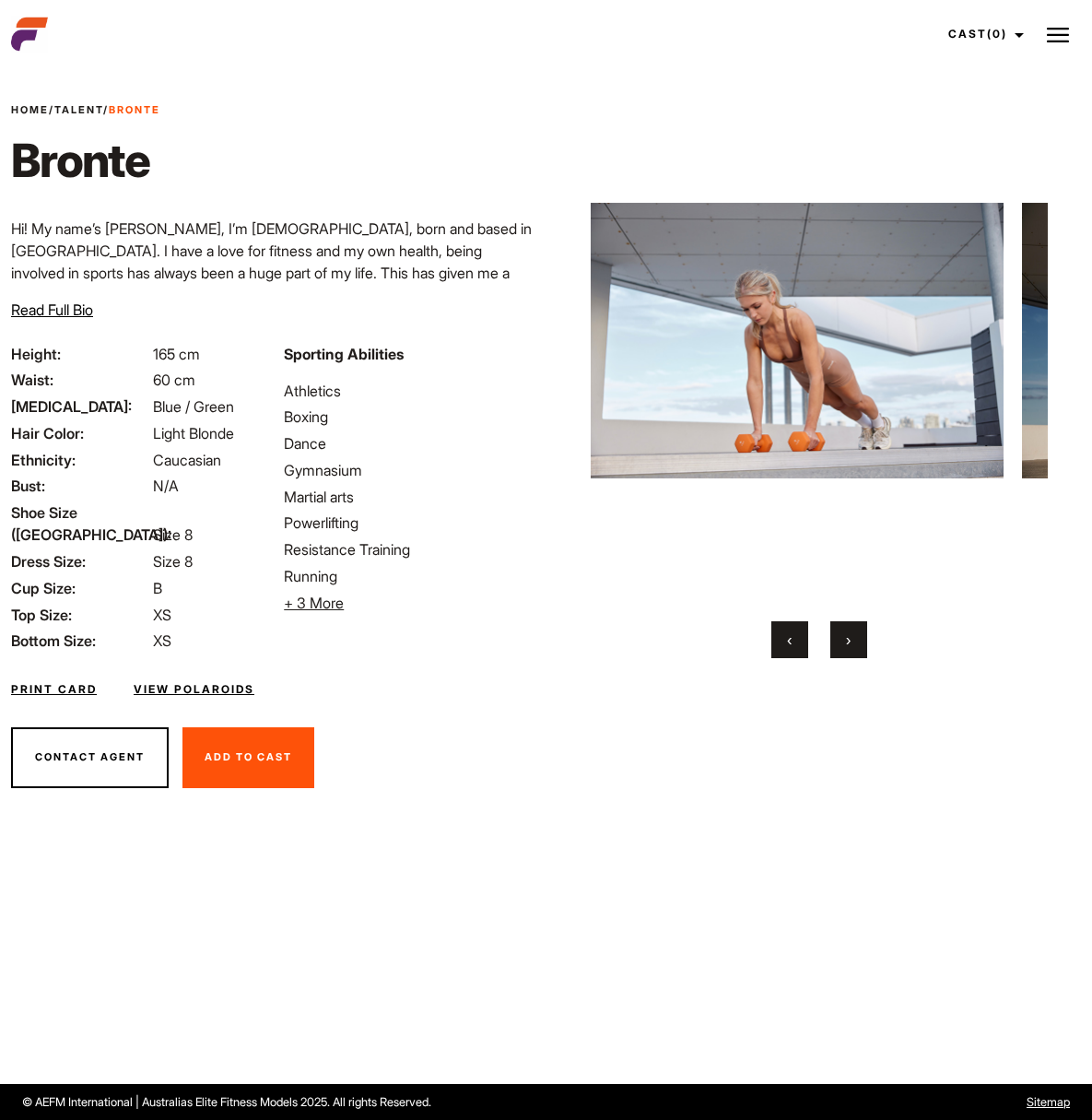
click at [830, 637] on button "›" at bounding box center [848, 639] width 37 height 37
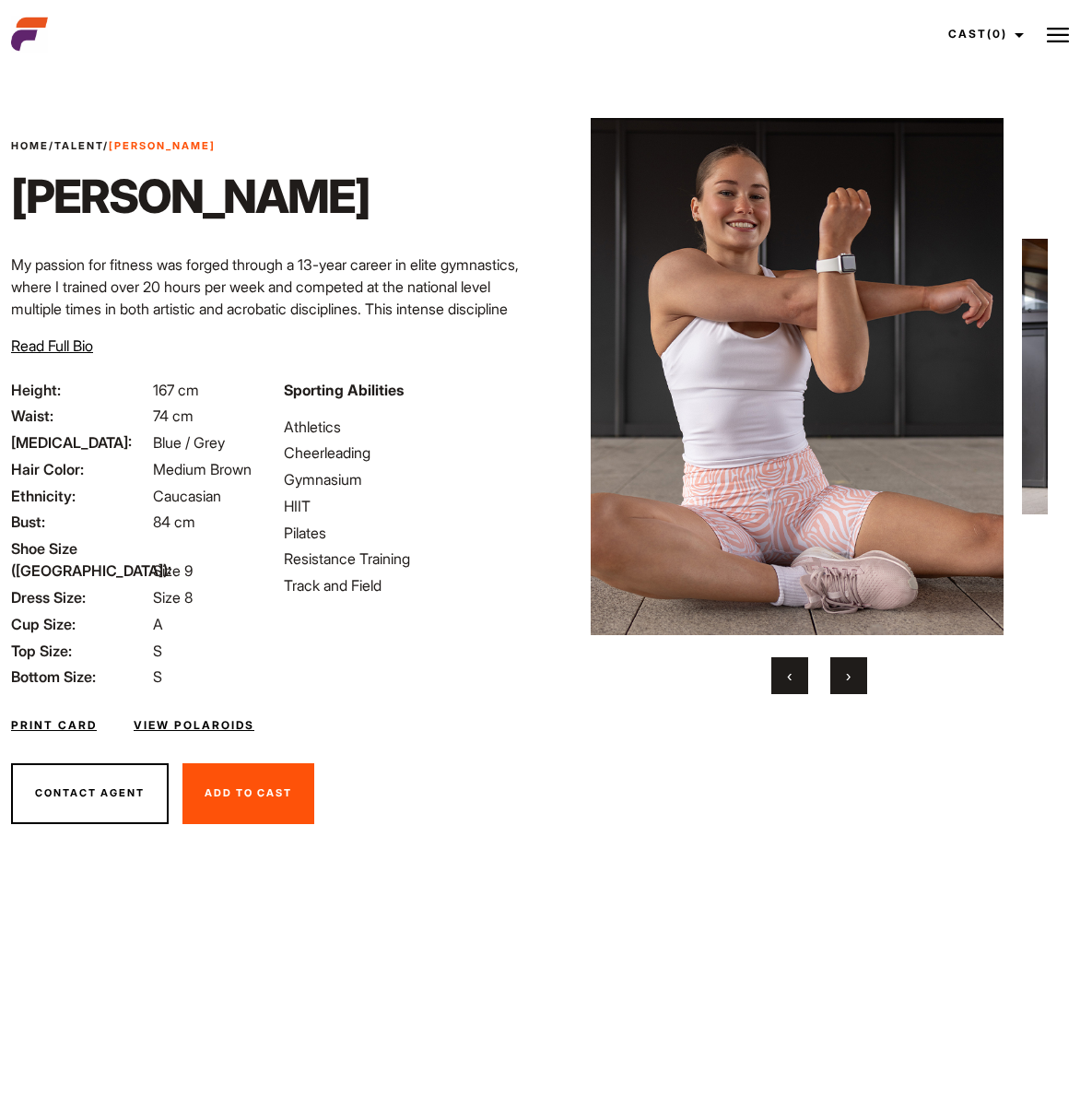
click at [830, 669] on button "›" at bounding box center [848, 675] width 37 height 37
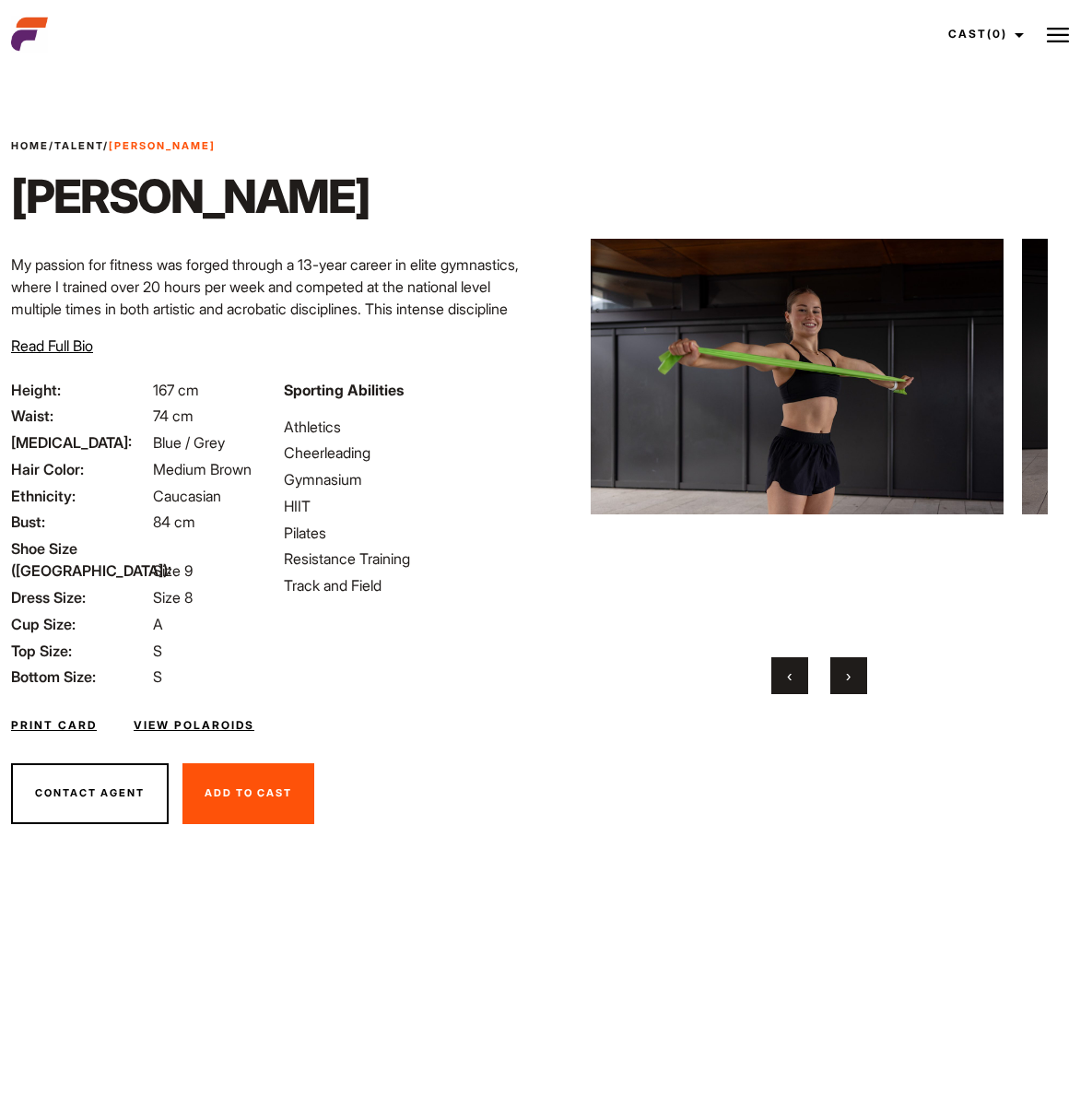
click at [830, 669] on button "›" at bounding box center [848, 675] width 37 height 37
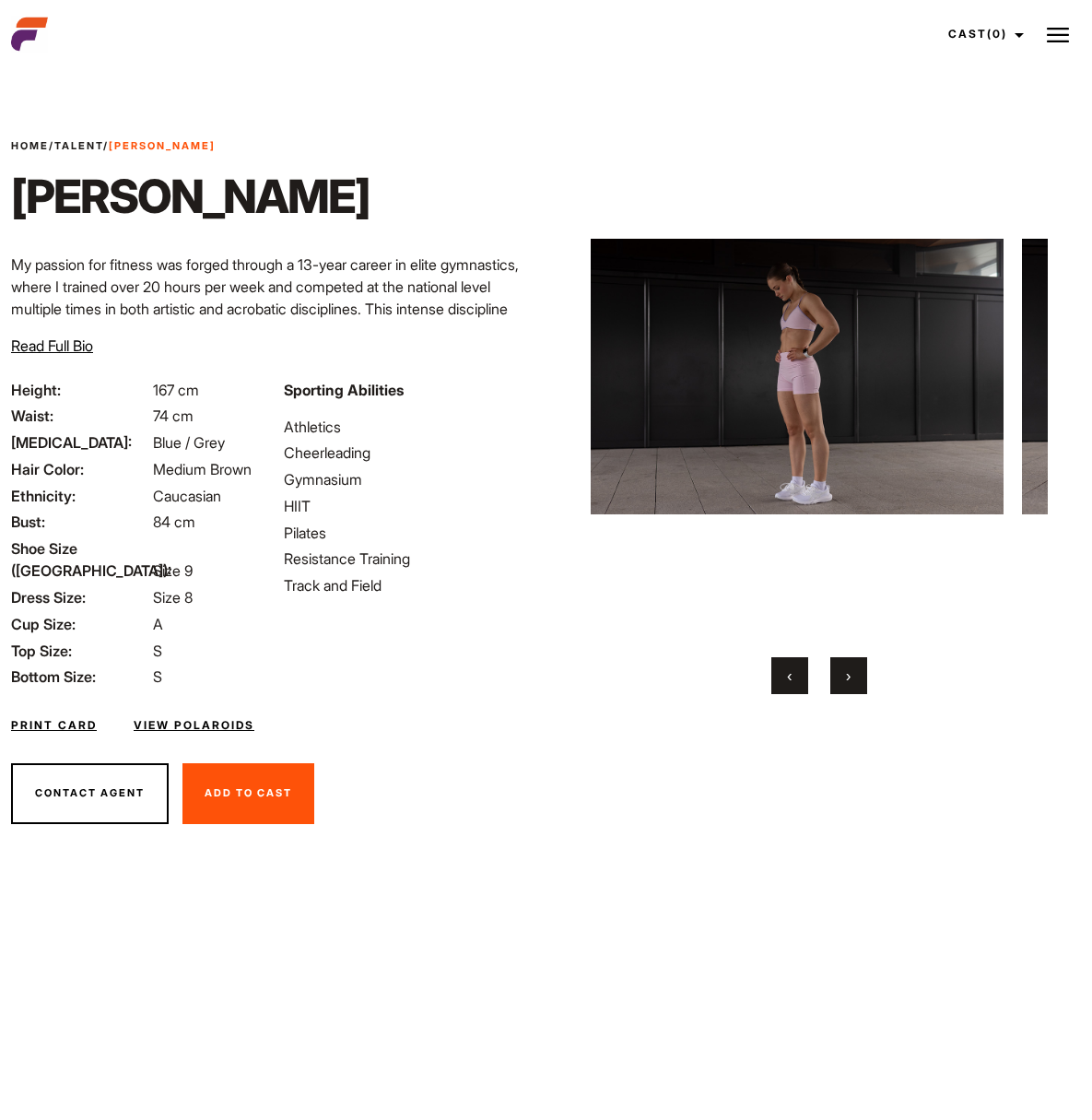
click at [830, 667] on button "›" at bounding box center [848, 675] width 37 height 37
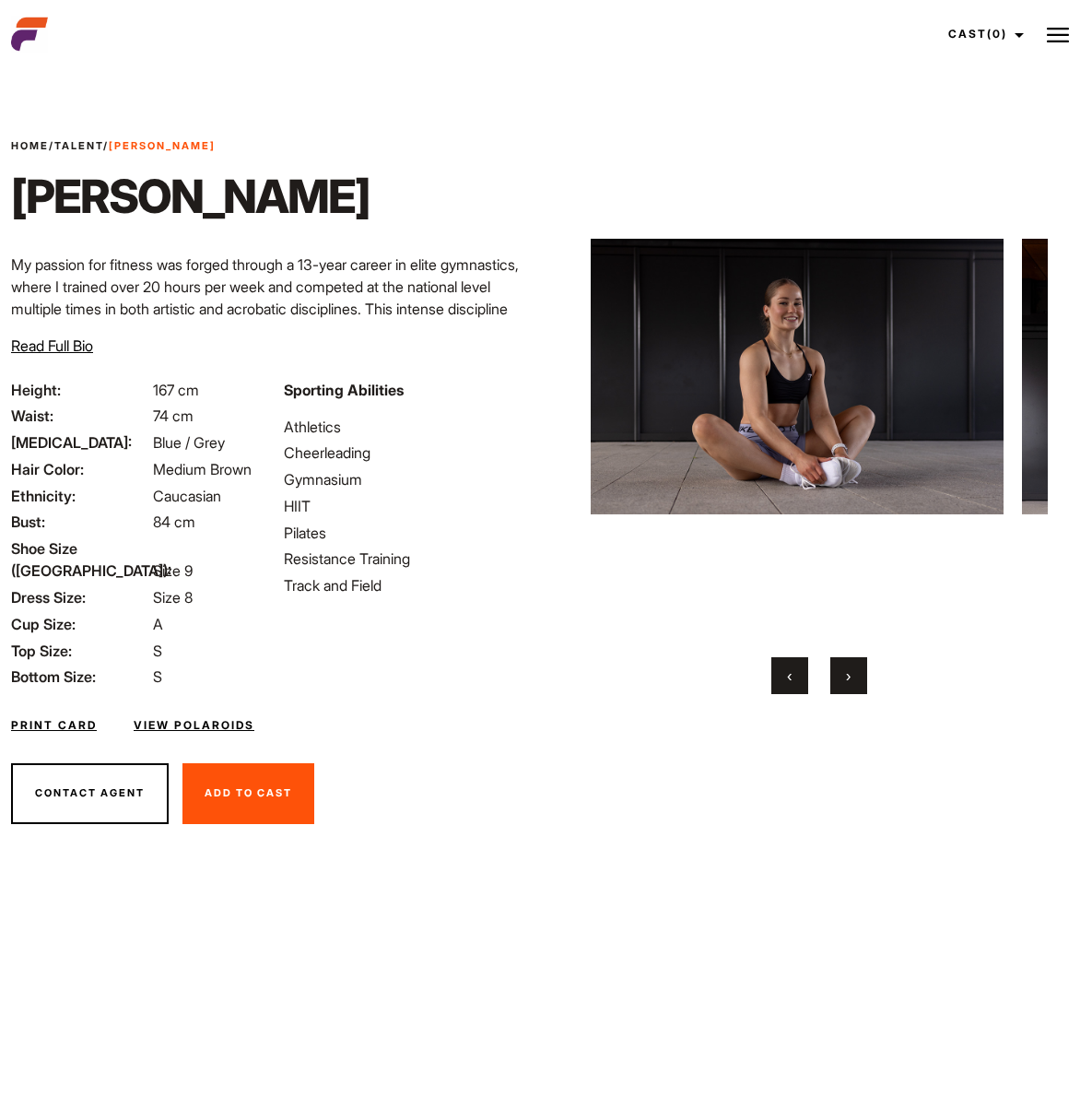
click at [830, 666] on button "›" at bounding box center [848, 675] width 37 height 37
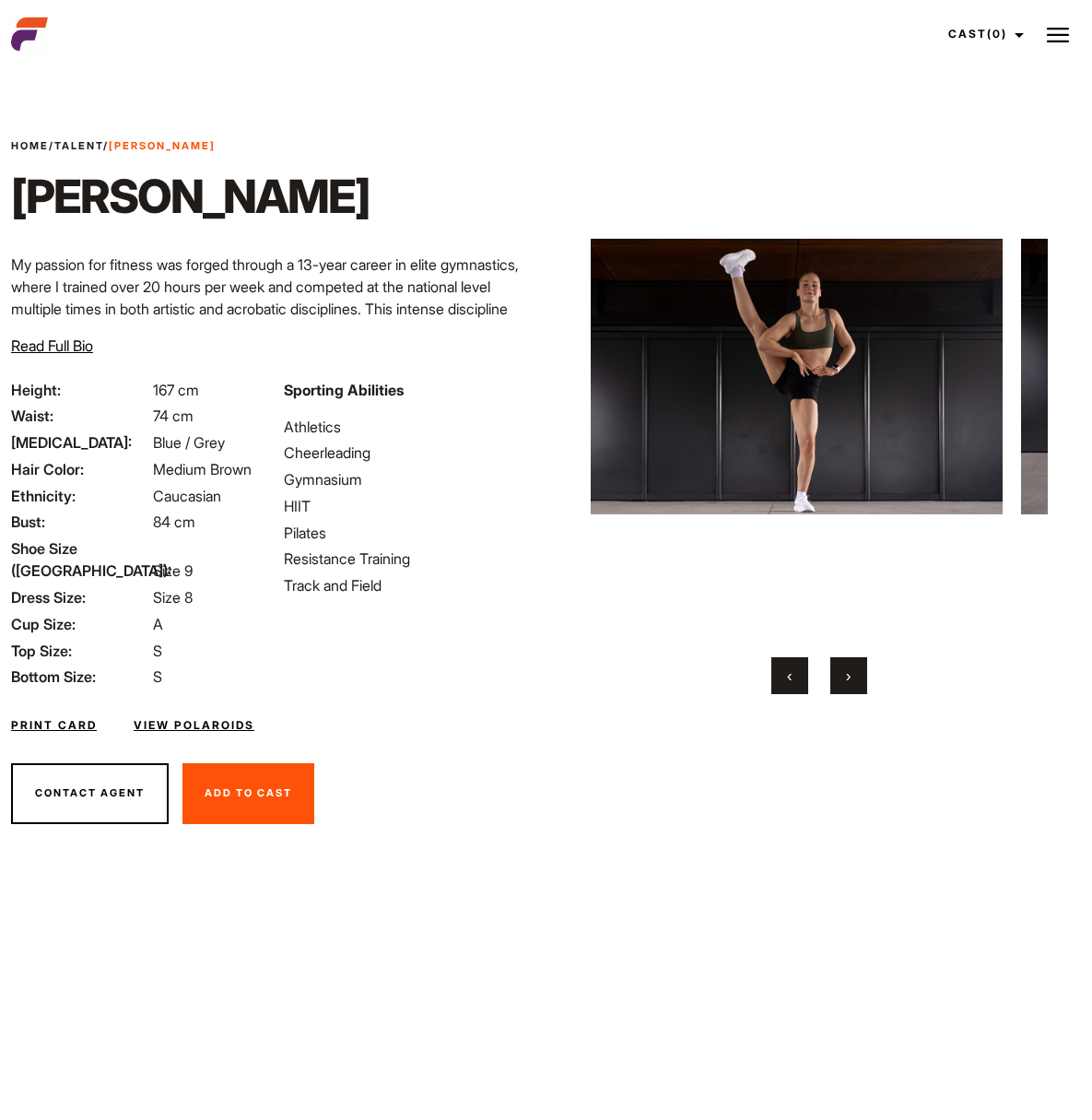
click at [830, 666] on button "›" at bounding box center [848, 675] width 37 height 37
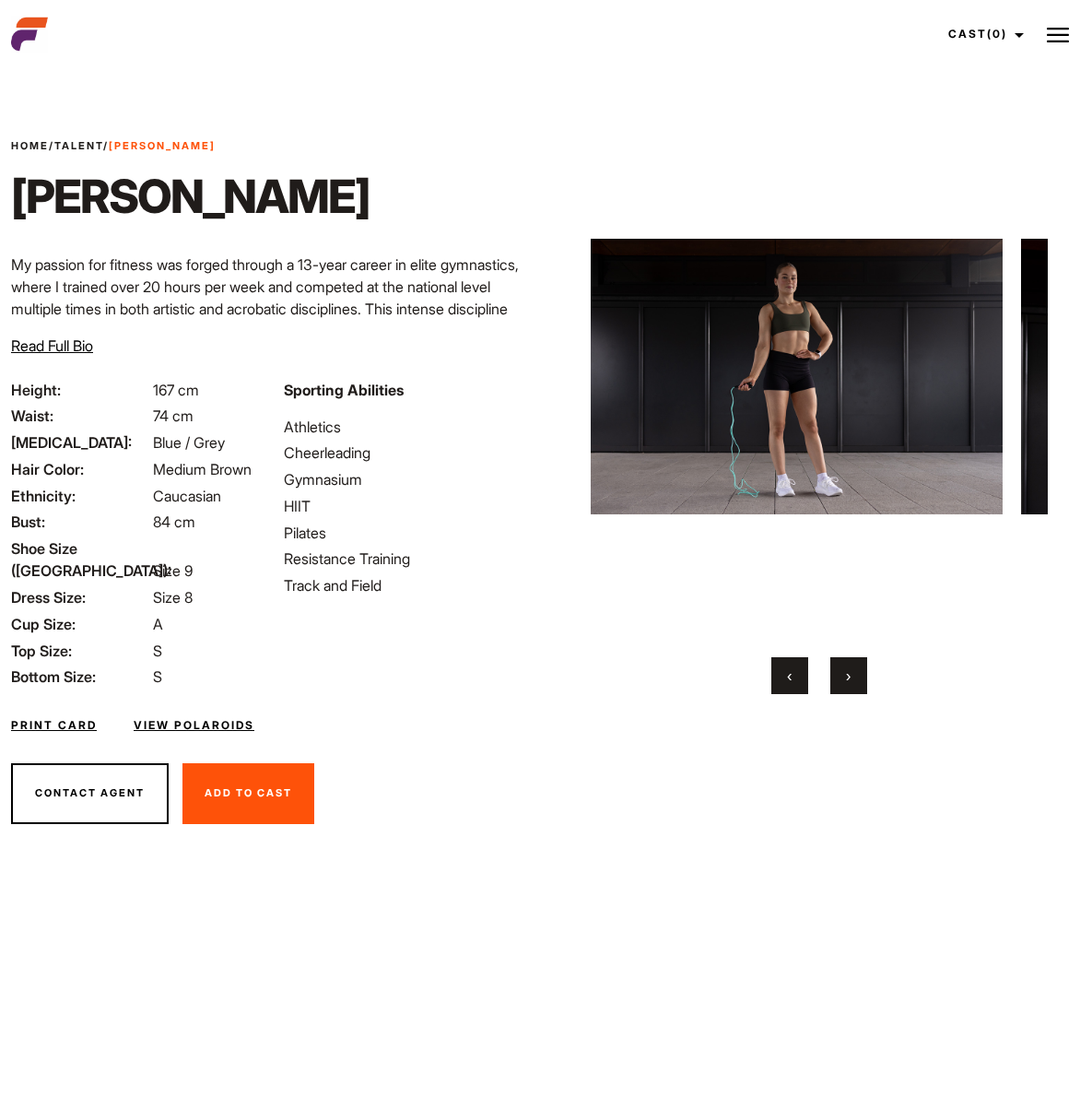
click at [830, 666] on button "›" at bounding box center [848, 675] width 37 height 37
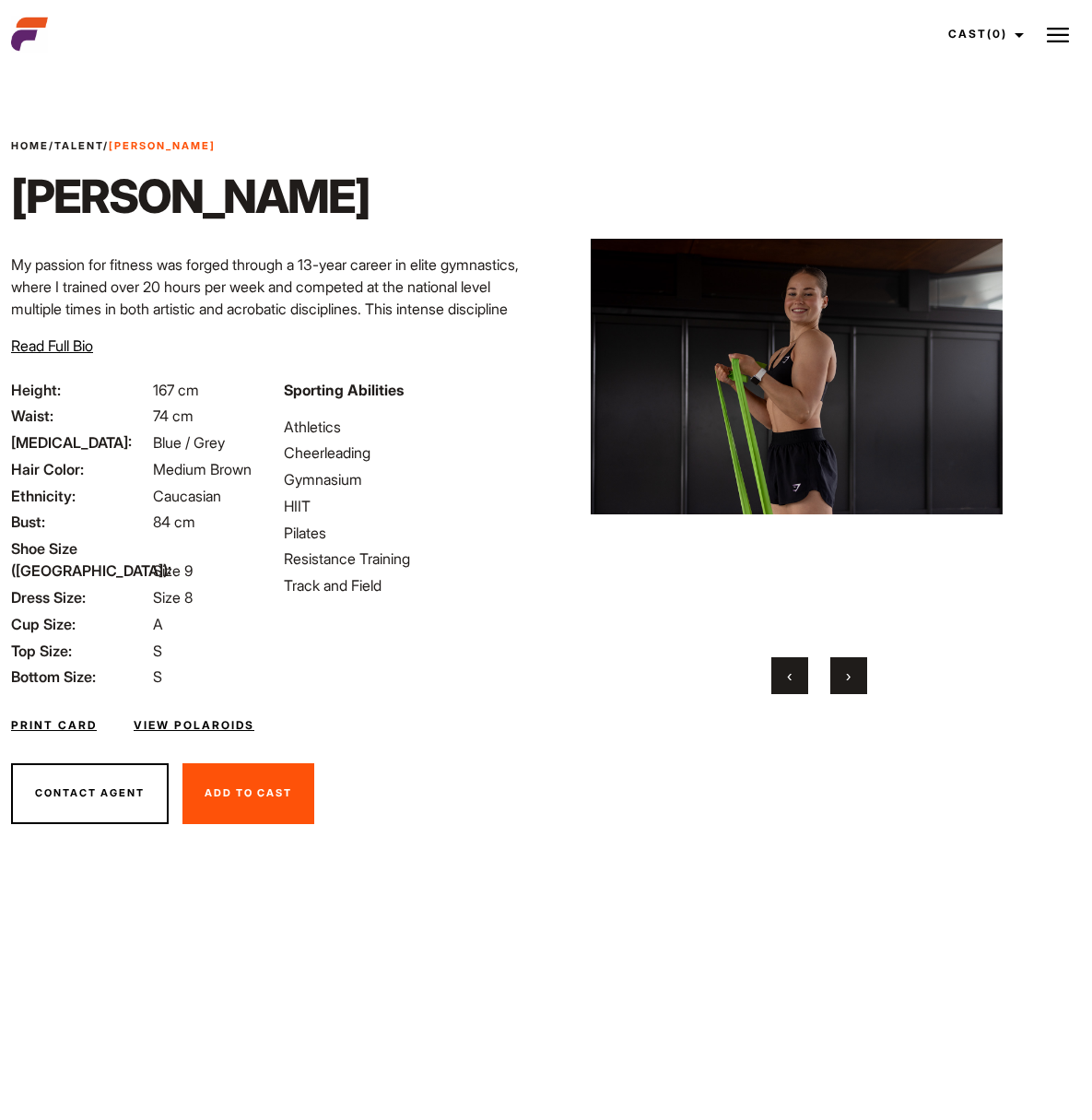
click at [830, 666] on button "›" at bounding box center [848, 675] width 37 height 37
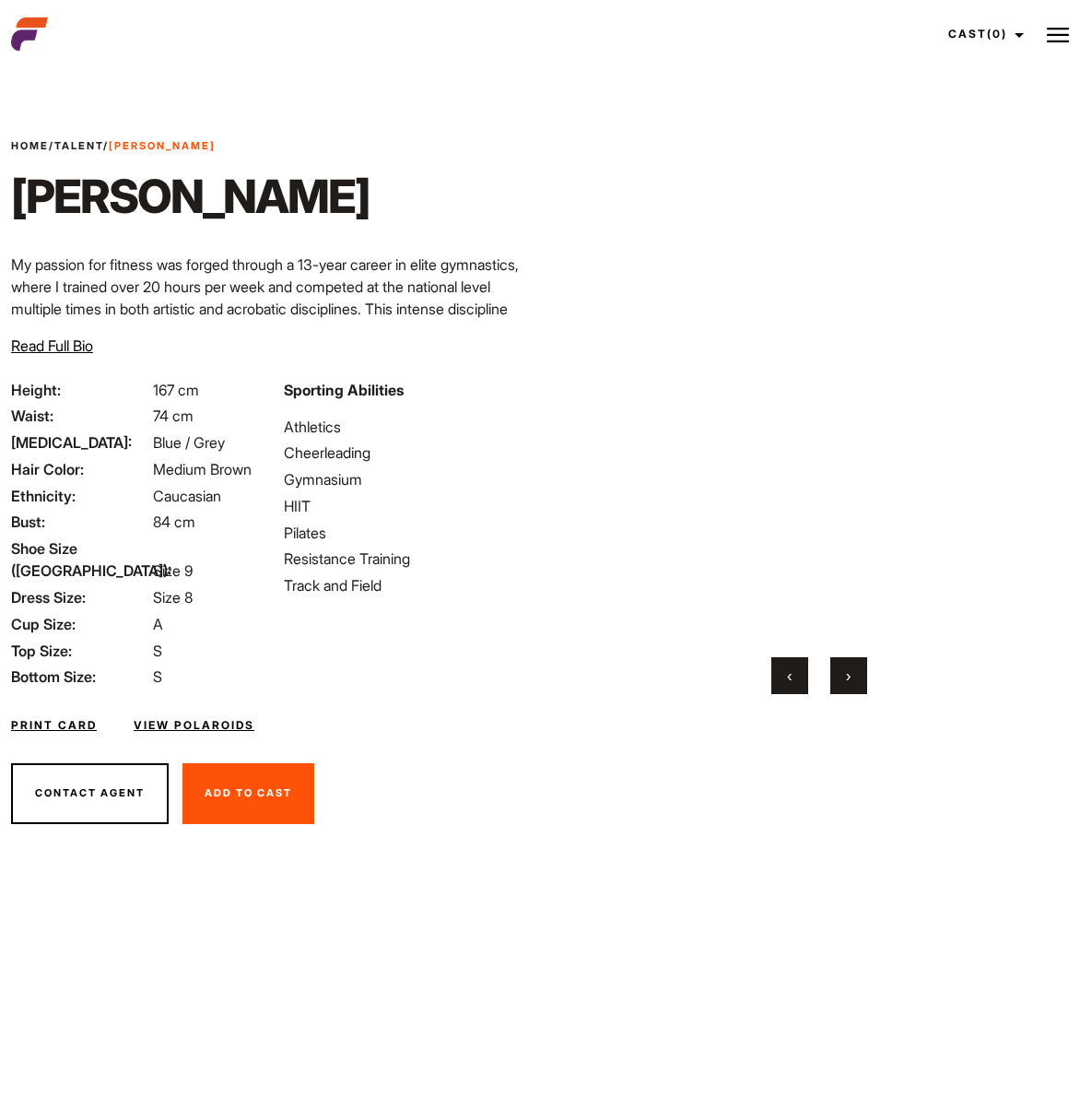
click at [830, 666] on button "›" at bounding box center [848, 675] width 37 height 37
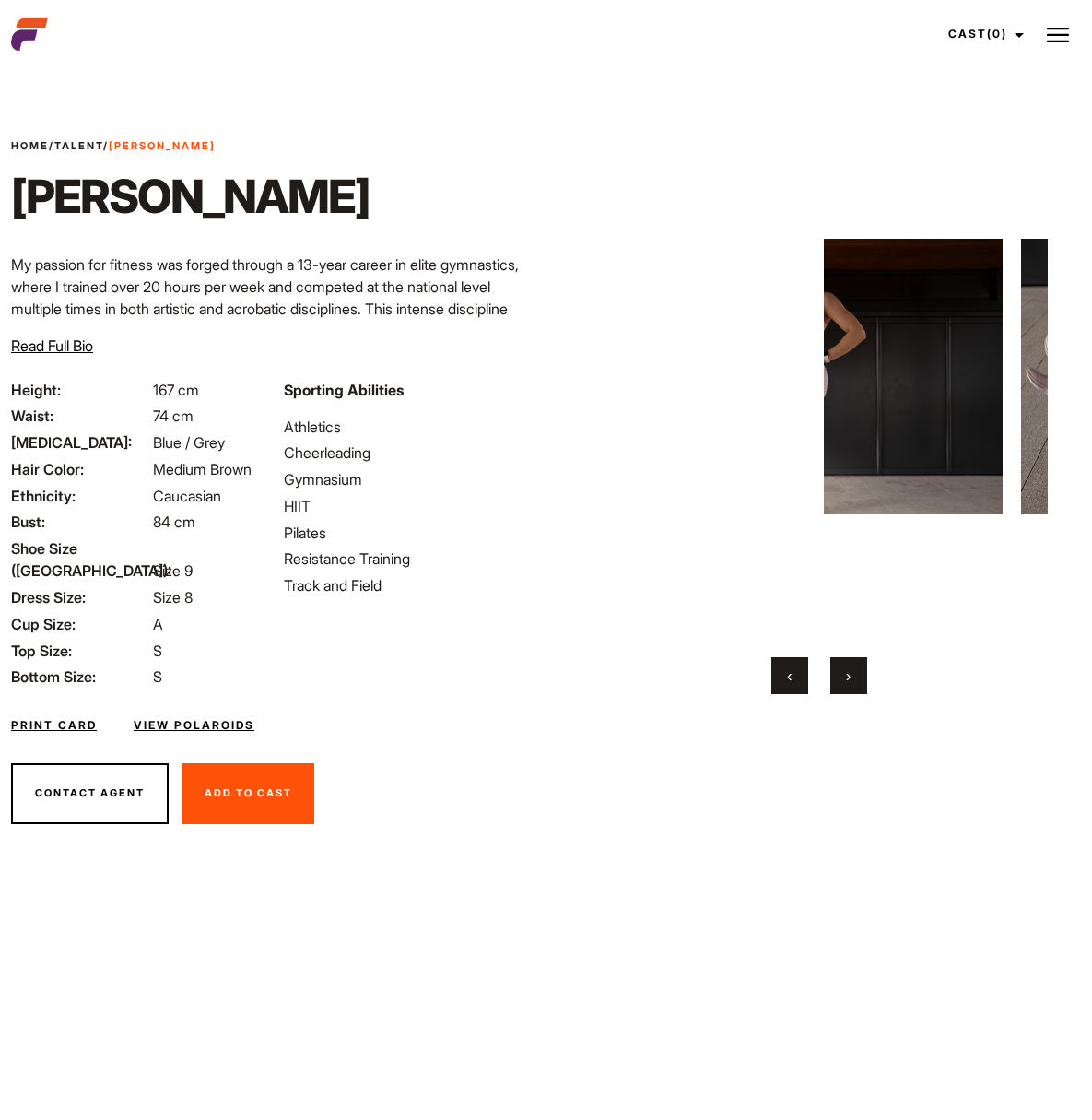
click at [830, 666] on button "›" at bounding box center [848, 675] width 37 height 37
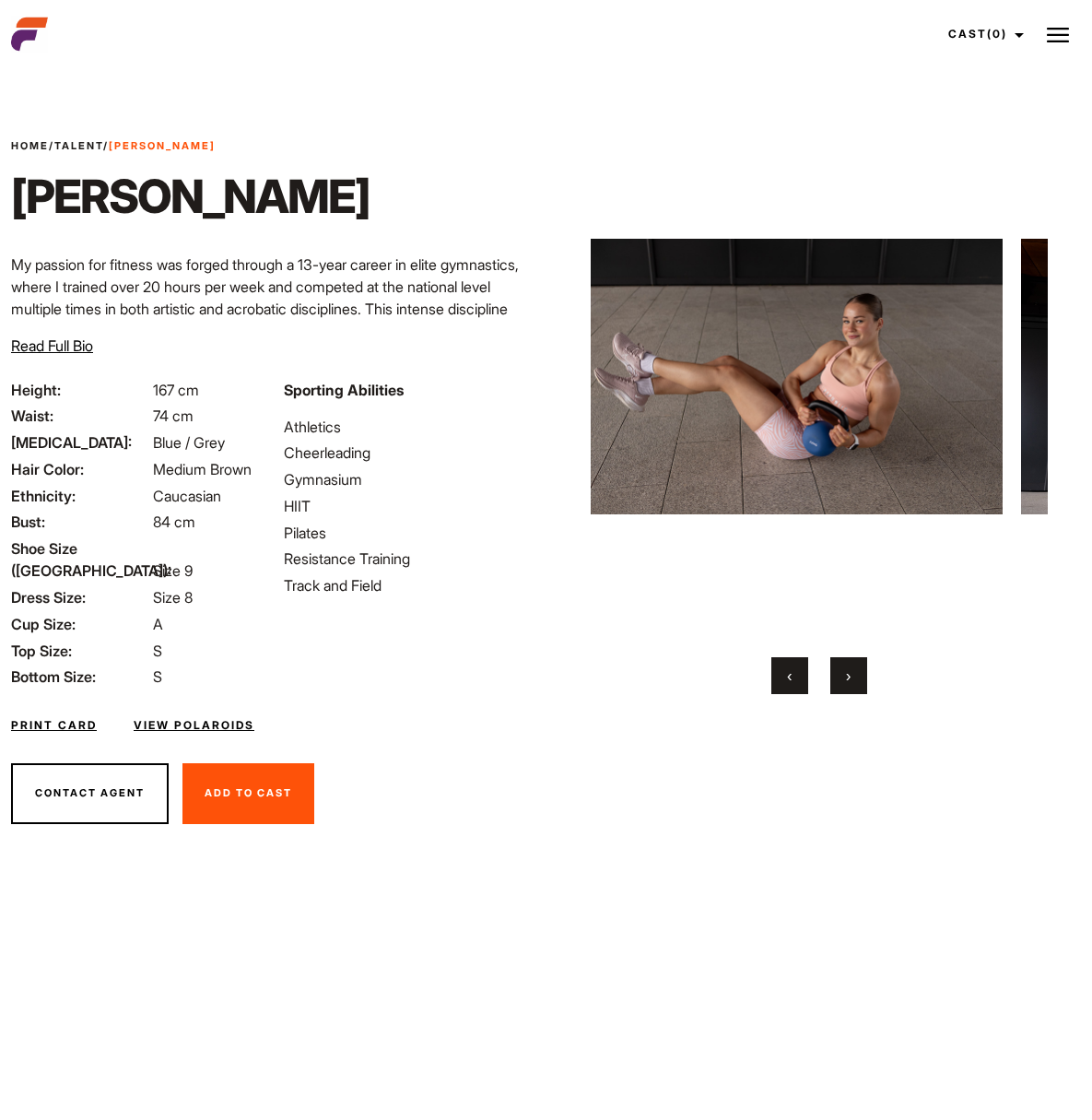
click at [830, 666] on button "›" at bounding box center [848, 675] width 37 height 37
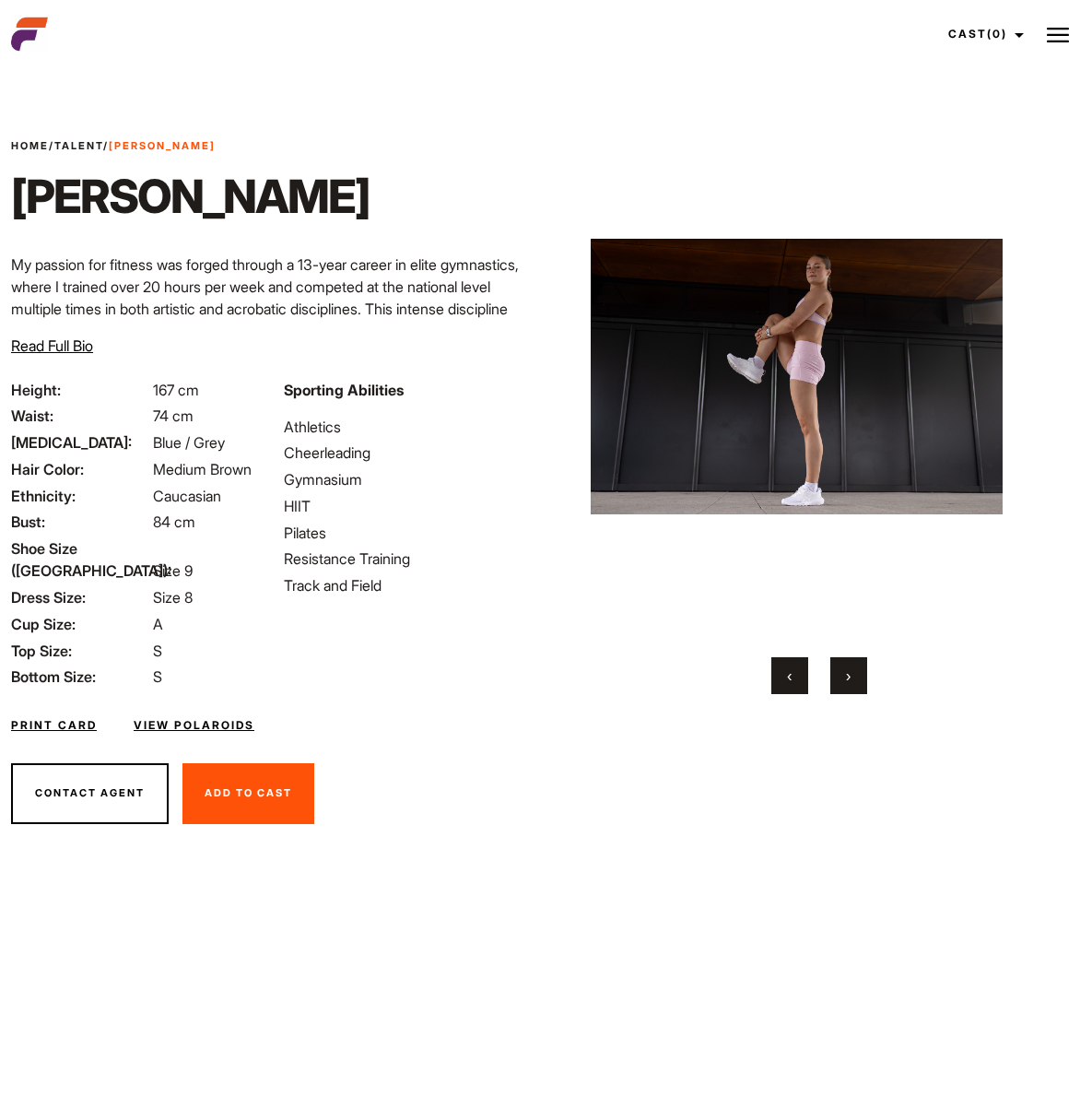
click at [830, 666] on button "›" at bounding box center [848, 675] width 37 height 37
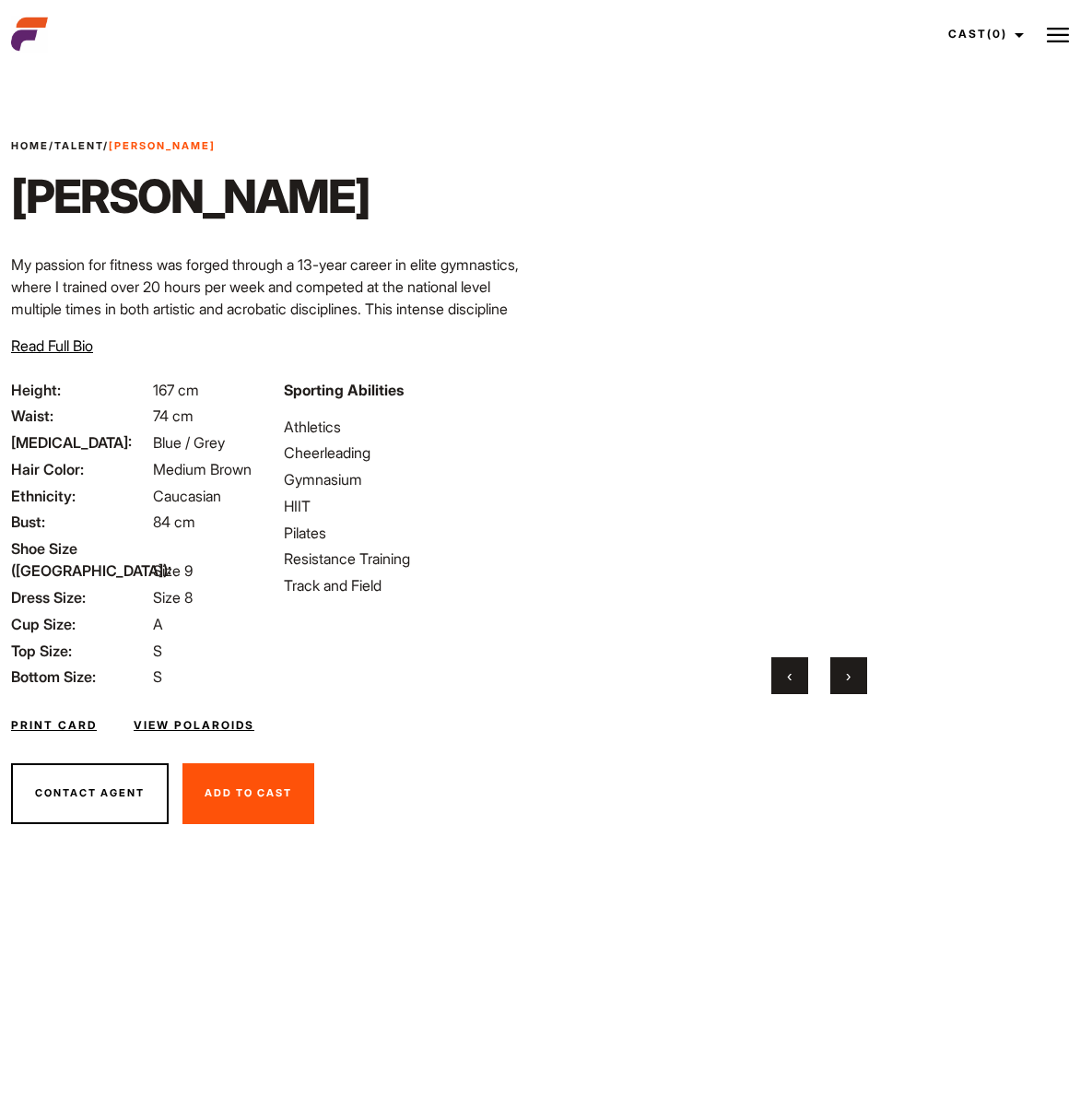
click at [830, 666] on button "›" at bounding box center [848, 675] width 37 height 37
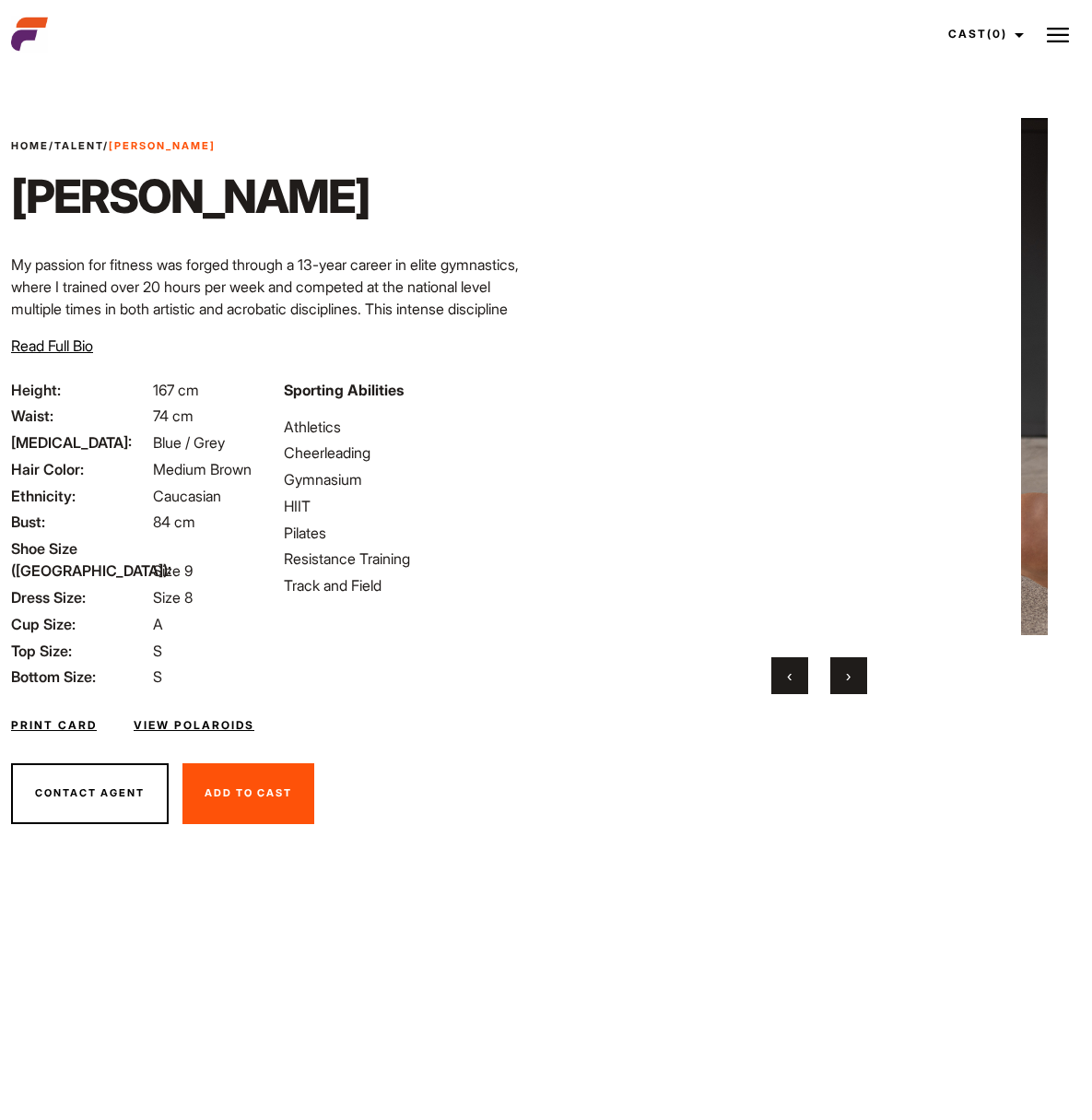
click at [830, 666] on button "›" at bounding box center [848, 675] width 37 height 37
